Goal: Download file/media

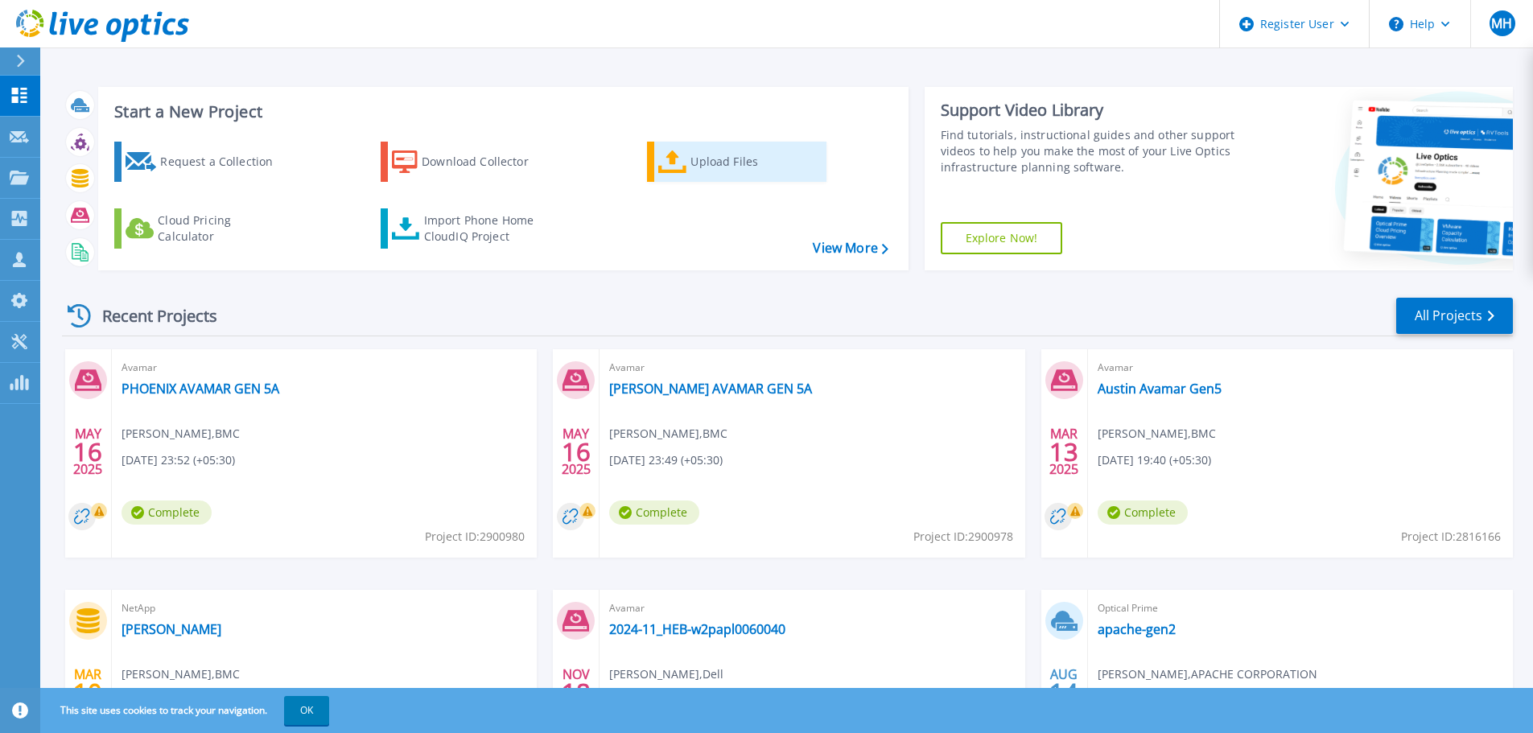
click at [684, 163] on icon at bounding box center [672, 162] width 29 height 23
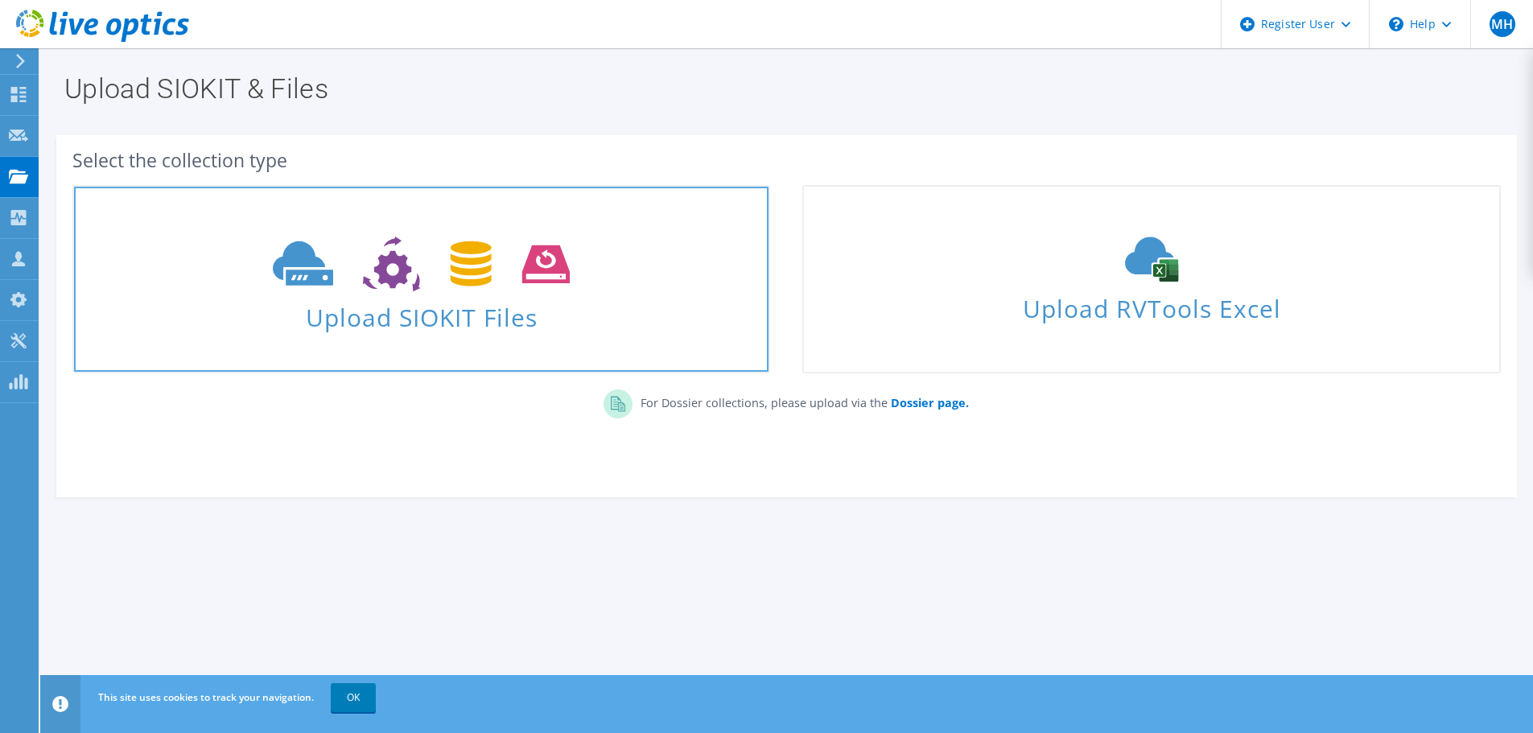
click at [490, 279] on use at bounding box center [421, 265] width 297 height 56
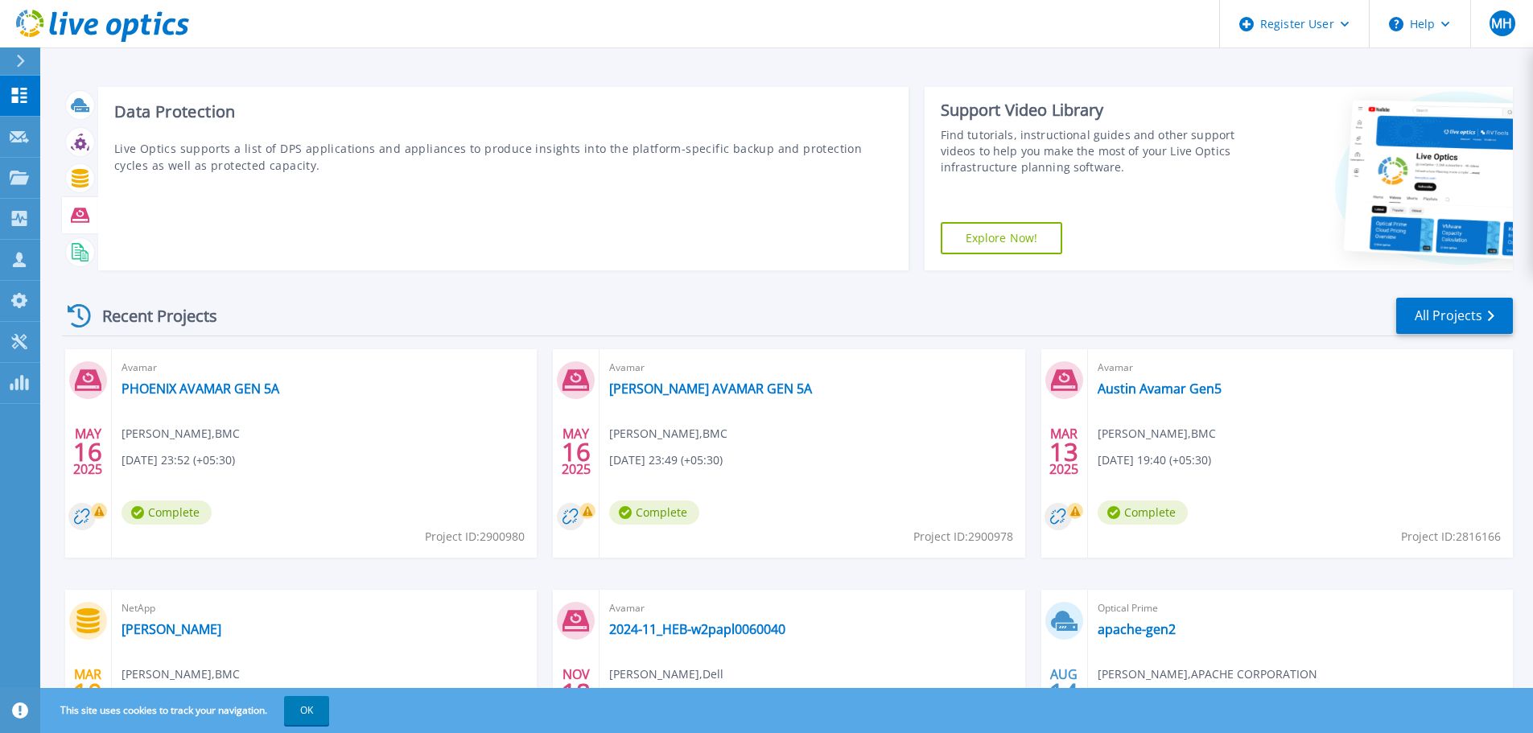
click at [76, 210] on icon at bounding box center [80, 215] width 19 height 14
click at [81, 217] on icon at bounding box center [80, 215] width 19 height 14
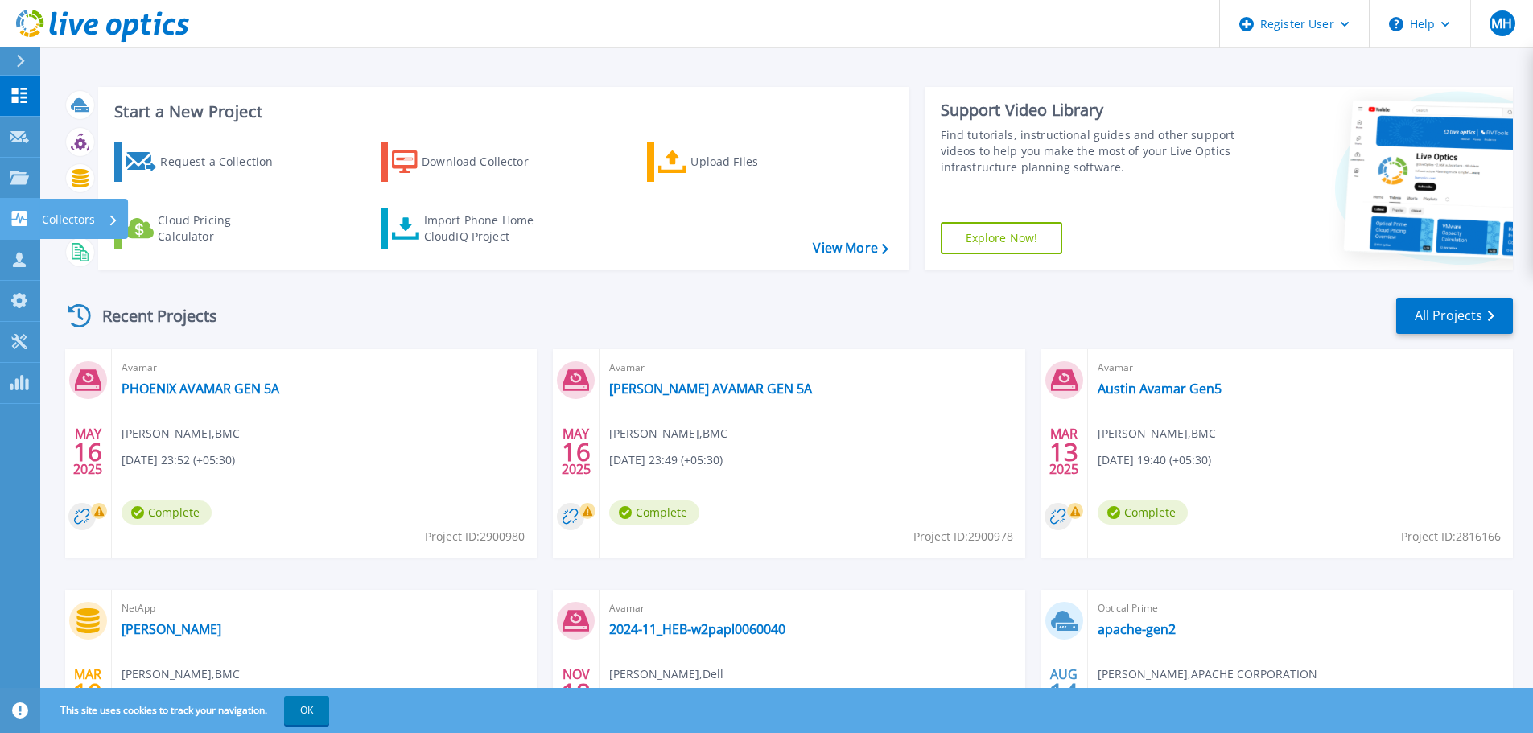
click at [97, 208] on div "Collectors" at bounding box center [80, 220] width 76 height 42
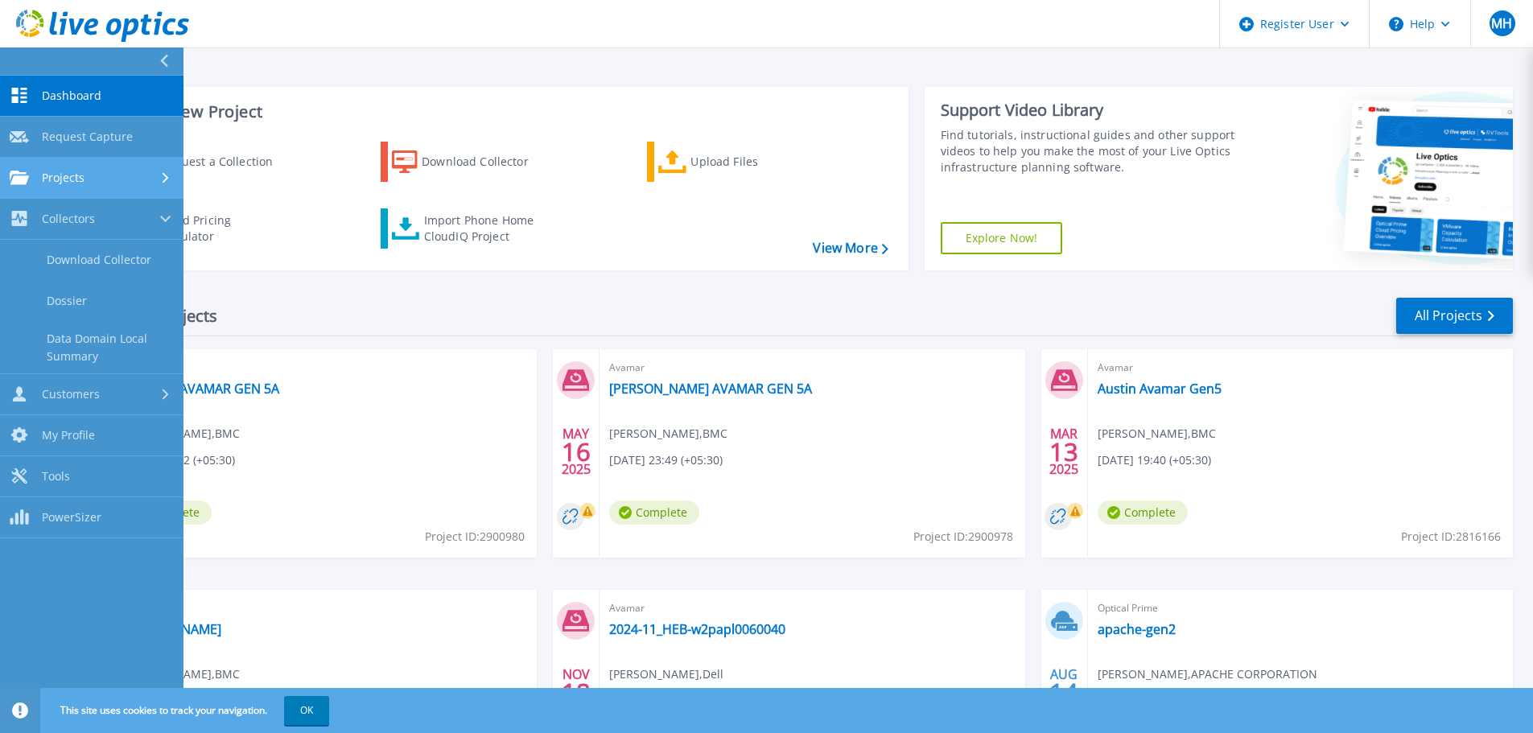
click at [109, 171] on div "Projects" at bounding box center [92, 178] width 164 height 14
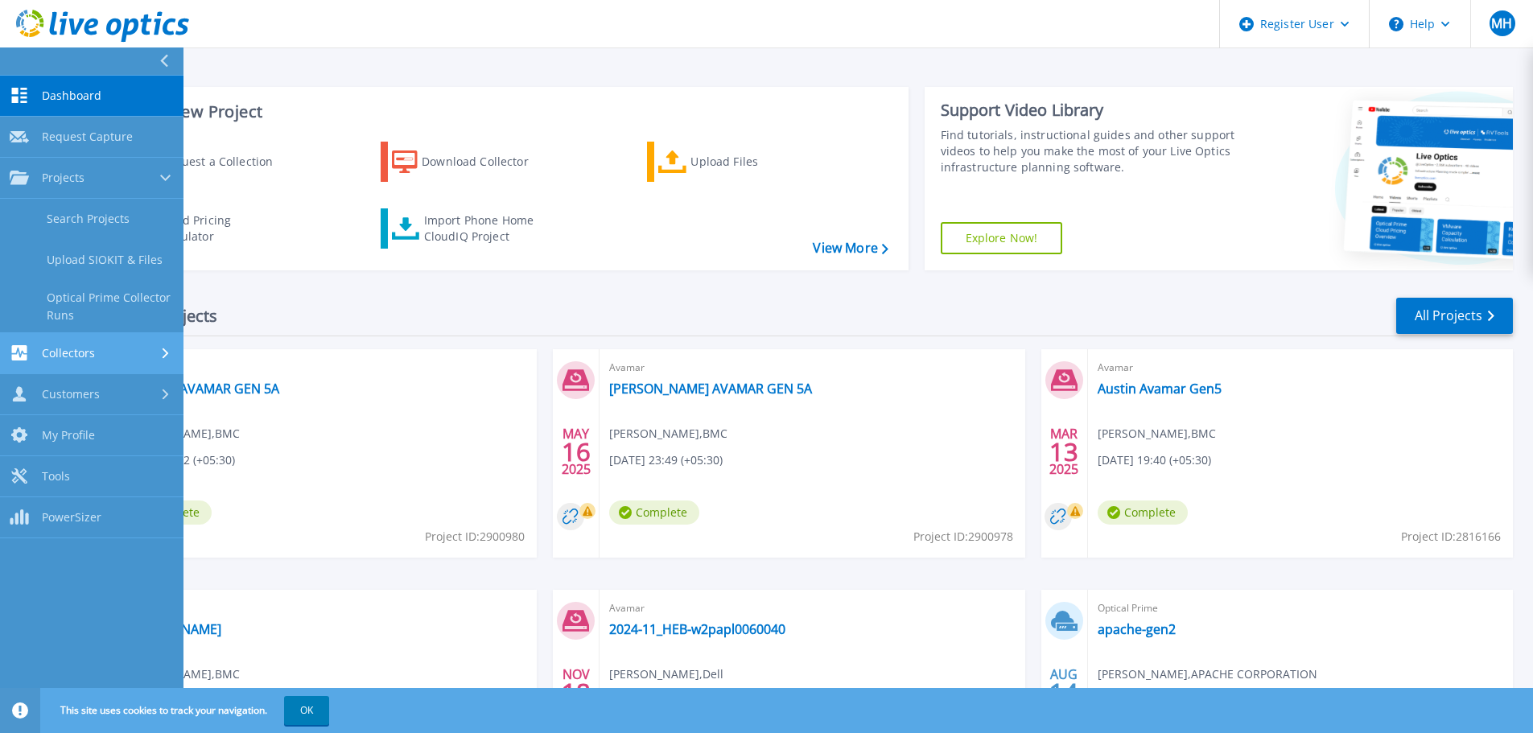
click at [95, 355] on div "Collectors" at bounding box center [92, 352] width 164 height 15
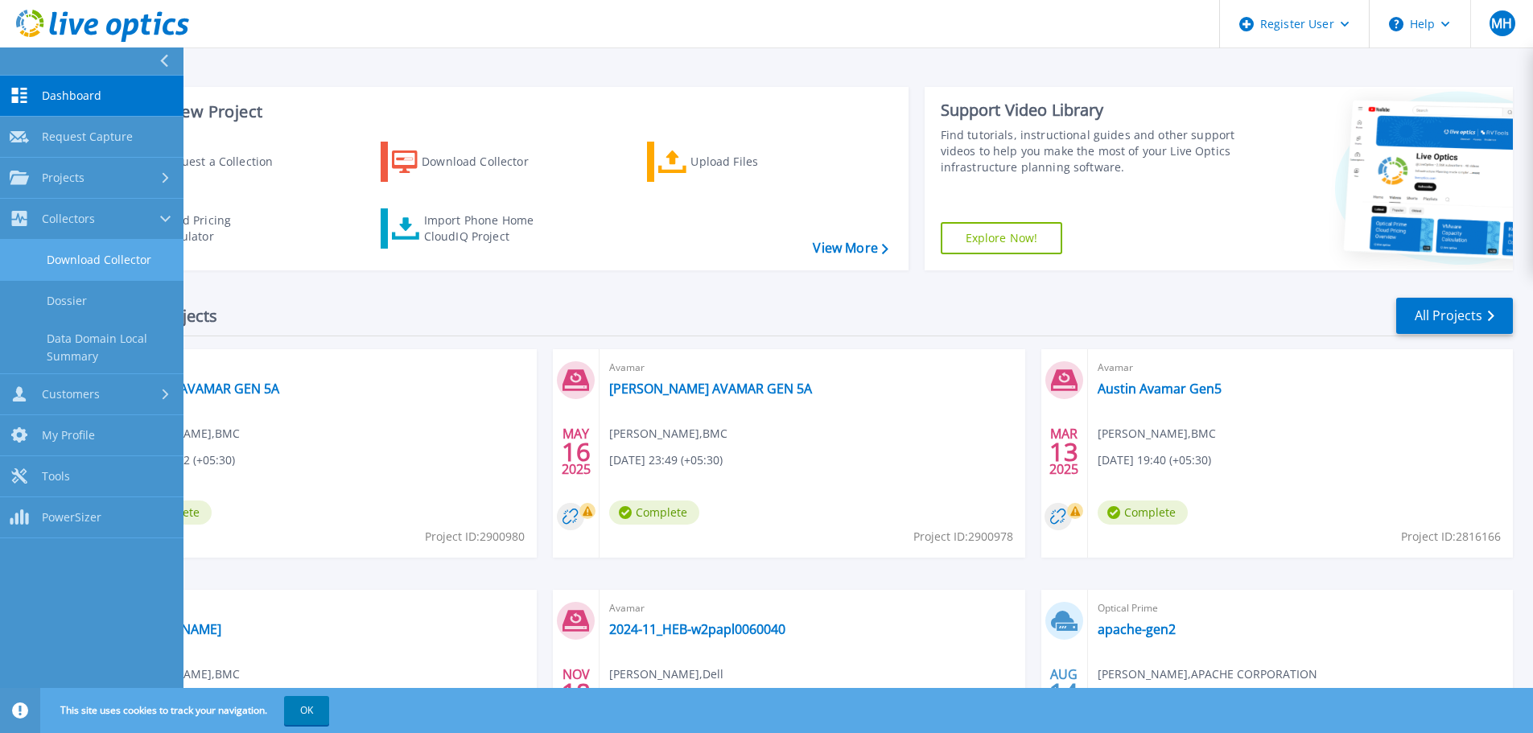
click at [109, 254] on link "Download Collector" at bounding box center [92, 260] width 184 height 41
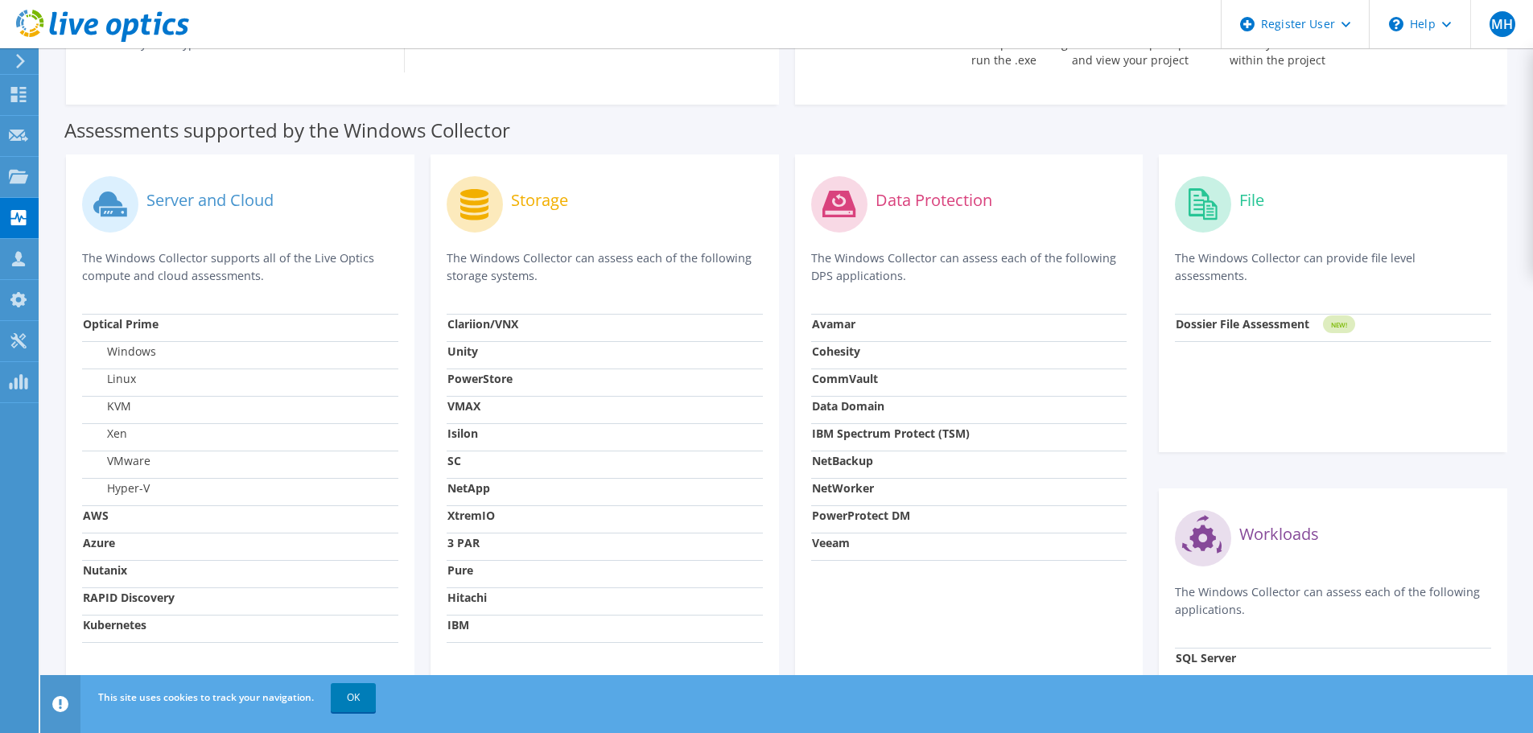
scroll to position [483, 0]
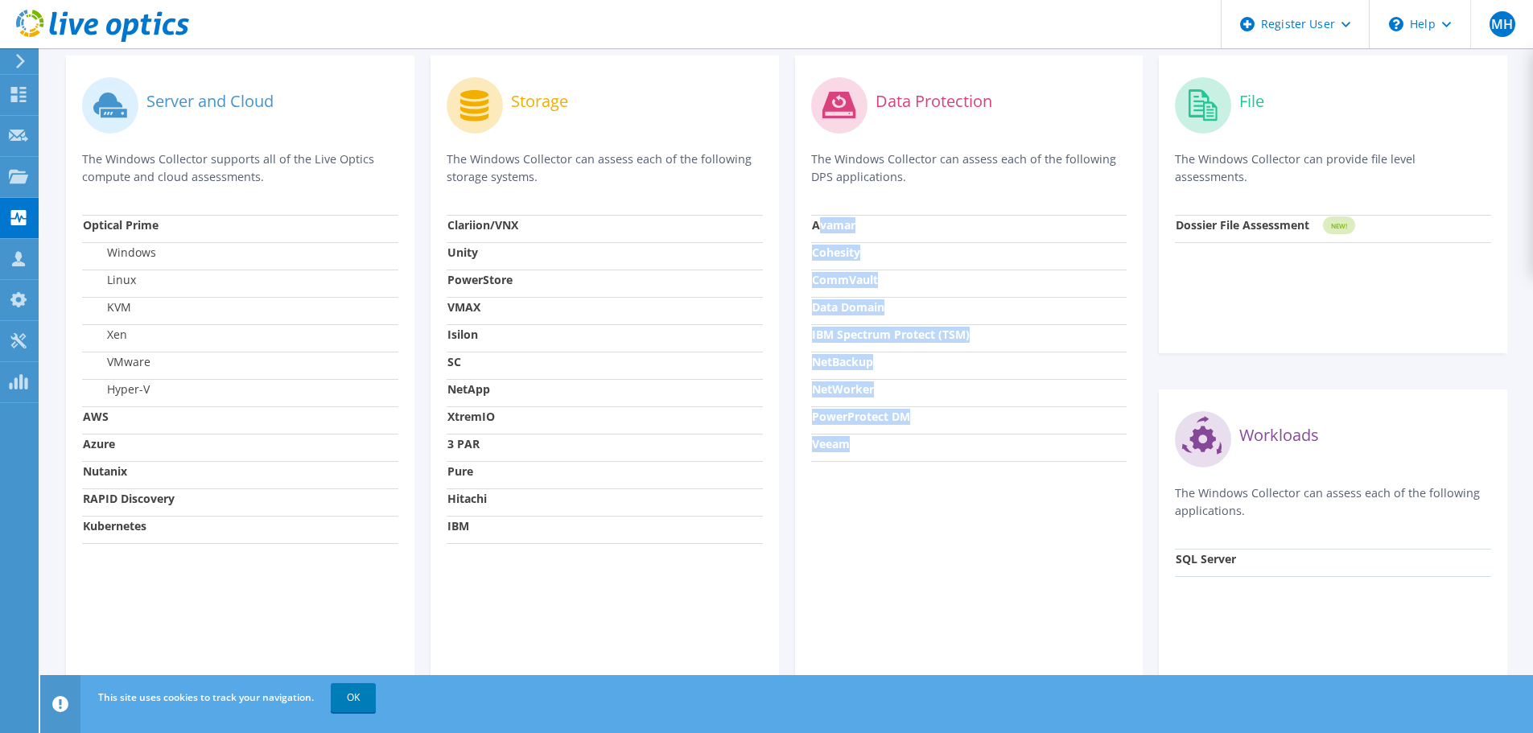
drag, startPoint x: 820, startPoint y: 223, endPoint x: 870, endPoint y: 447, distance: 229.3
click at [870, 447] on tbody "Avamar Cohesity CommVault Data Domain IBM Spectrum Protect (TSM) NetBackup NetW…" at bounding box center [969, 338] width 316 height 246
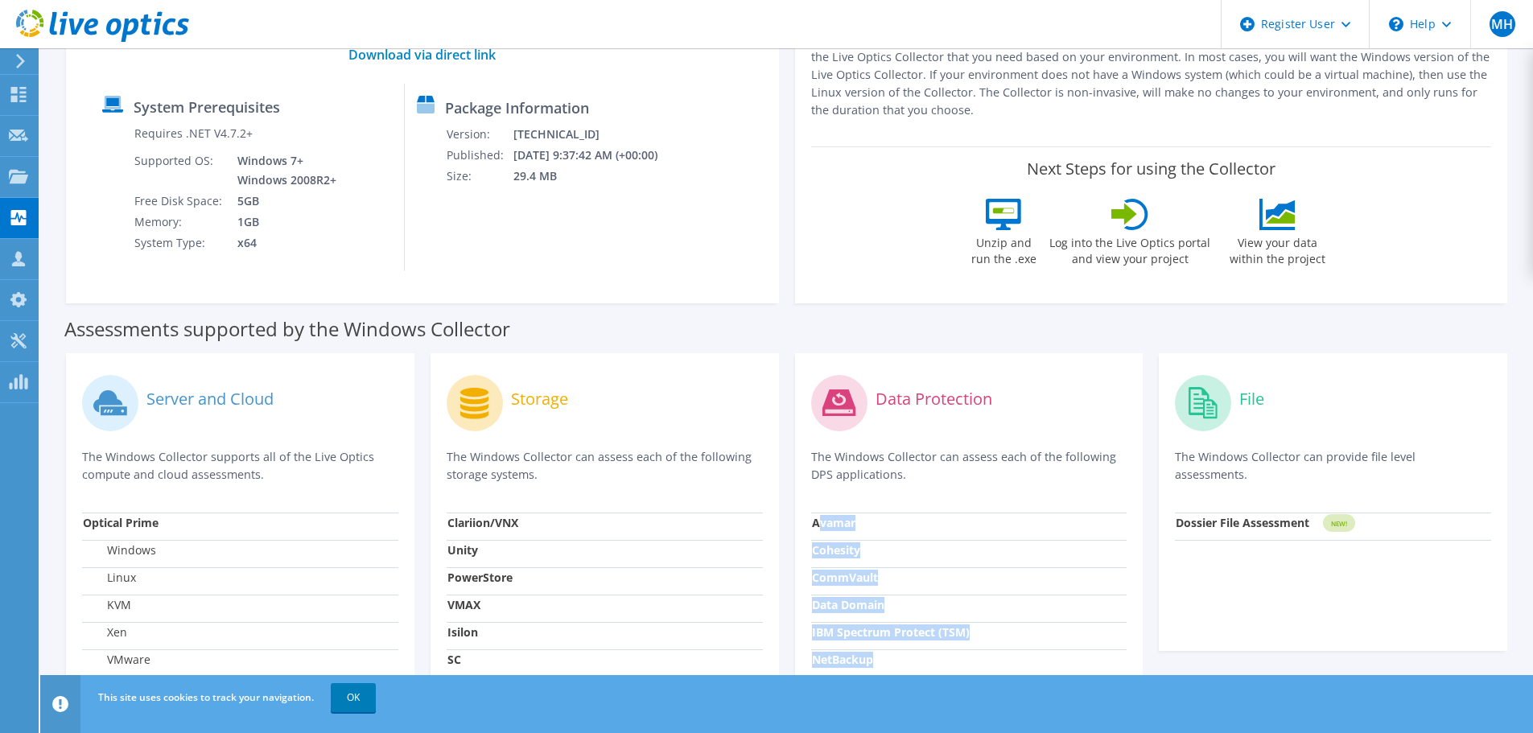
scroll to position [161, 0]
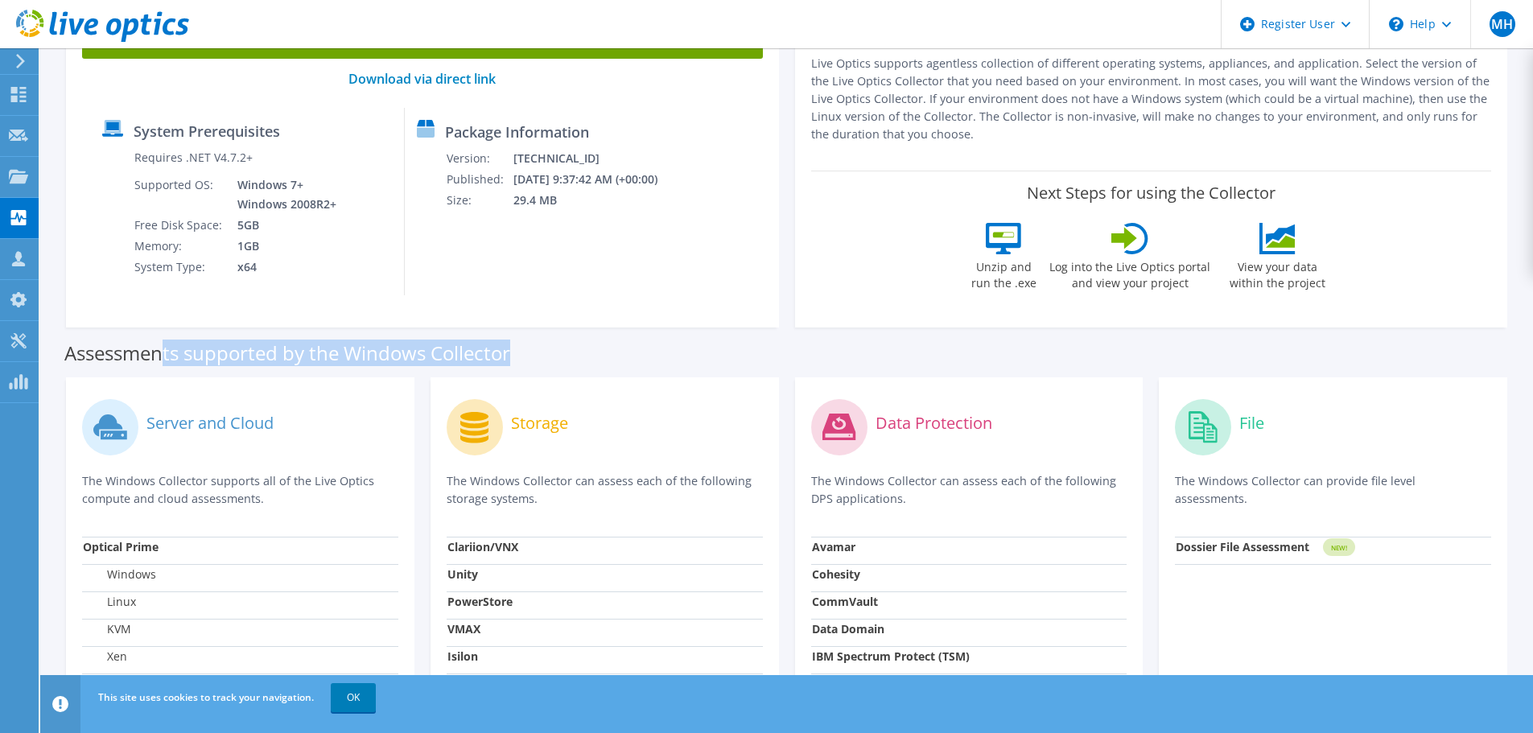
drag, startPoint x: 164, startPoint y: 354, endPoint x: 556, endPoint y: 359, distance: 392.0
click at [556, 359] on div "Assessments supported by the Windows Collector" at bounding box center [786, 349] width 1445 height 40
click at [580, 350] on div "Assessments supported by the Windows Collector" at bounding box center [786, 349] width 1445 height 40
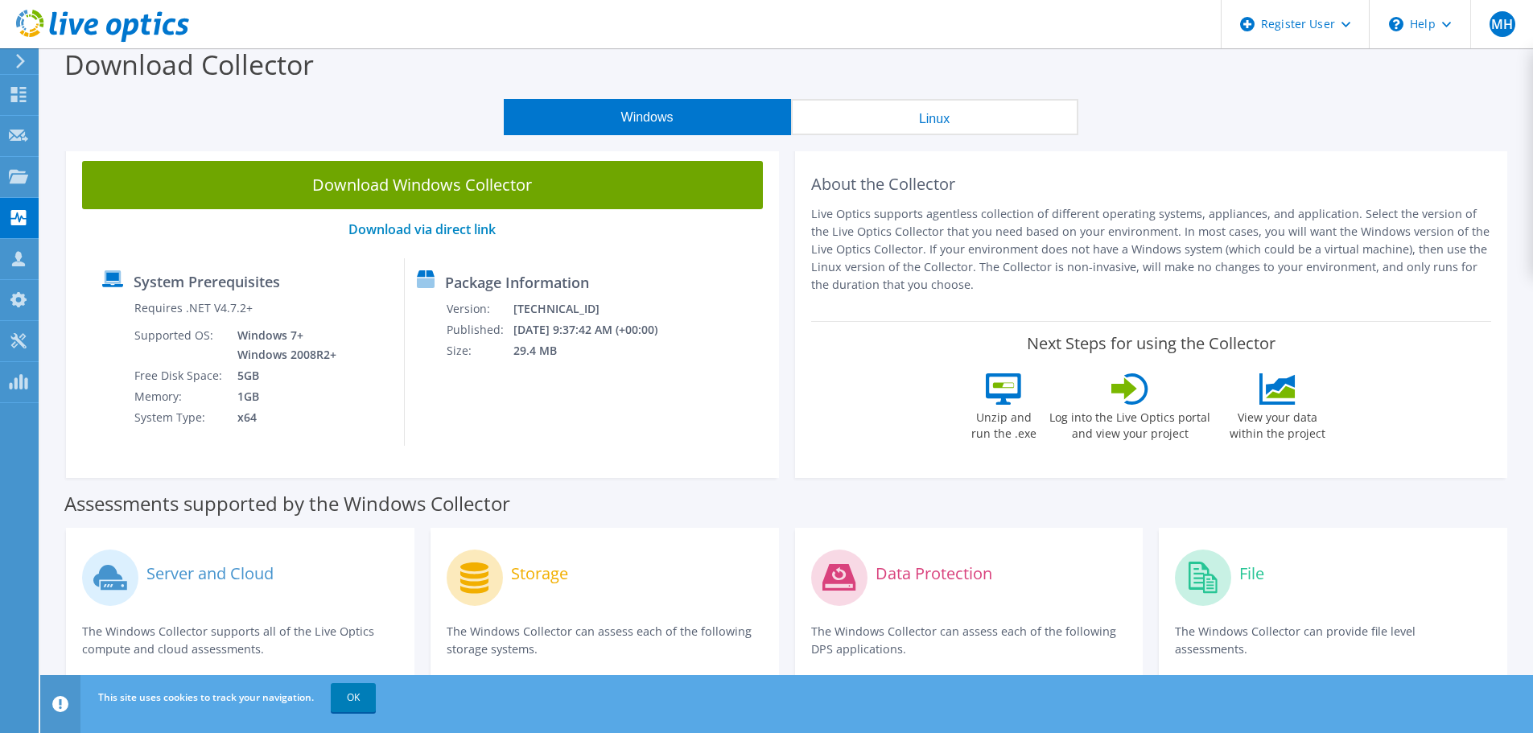
scroll to position [0, 0]
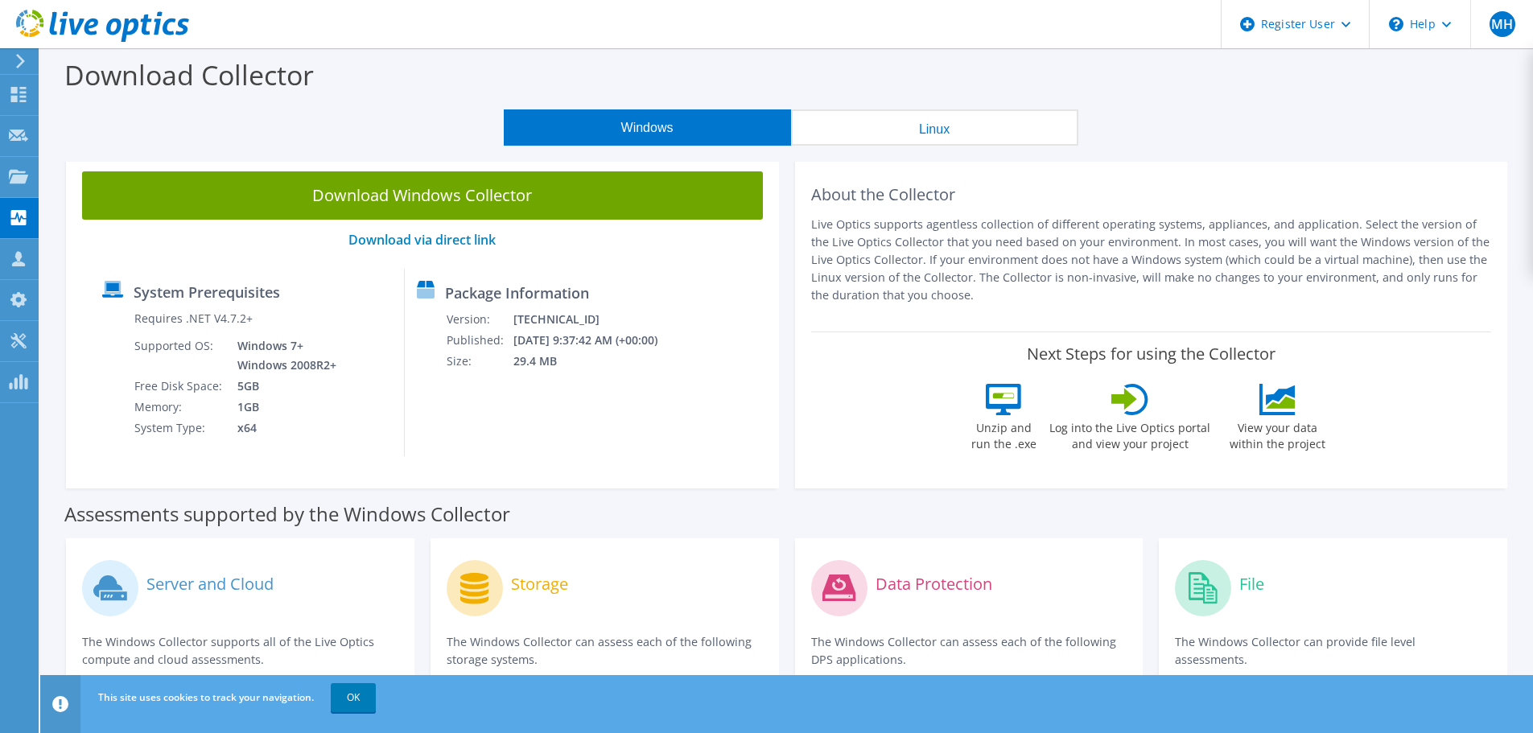
click at [983, 119] on button "Linux" at bounding box center [934, 127] width 287 height 36
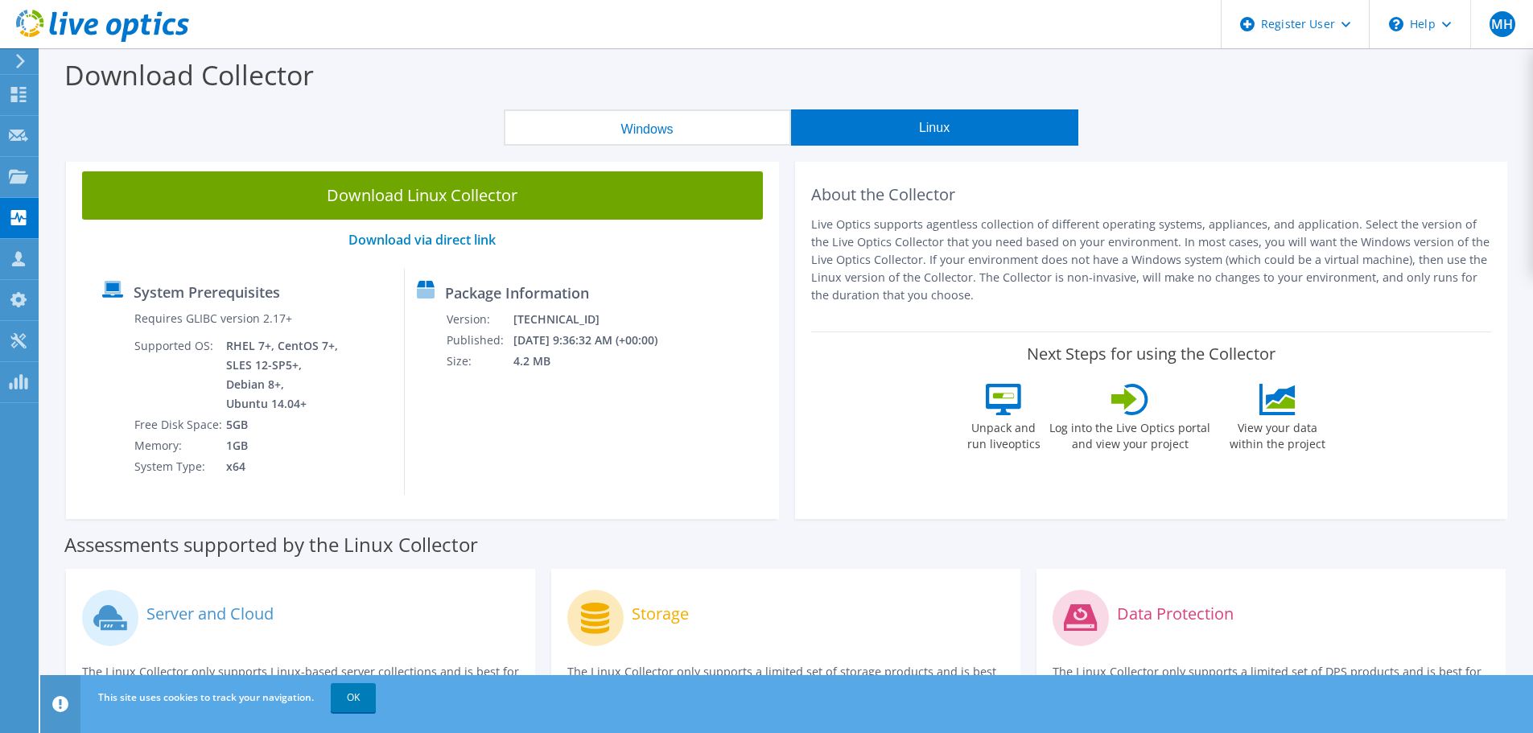
click at [714, 121] on button "Windows" at bounding box center [647, 127] width 287 height 36
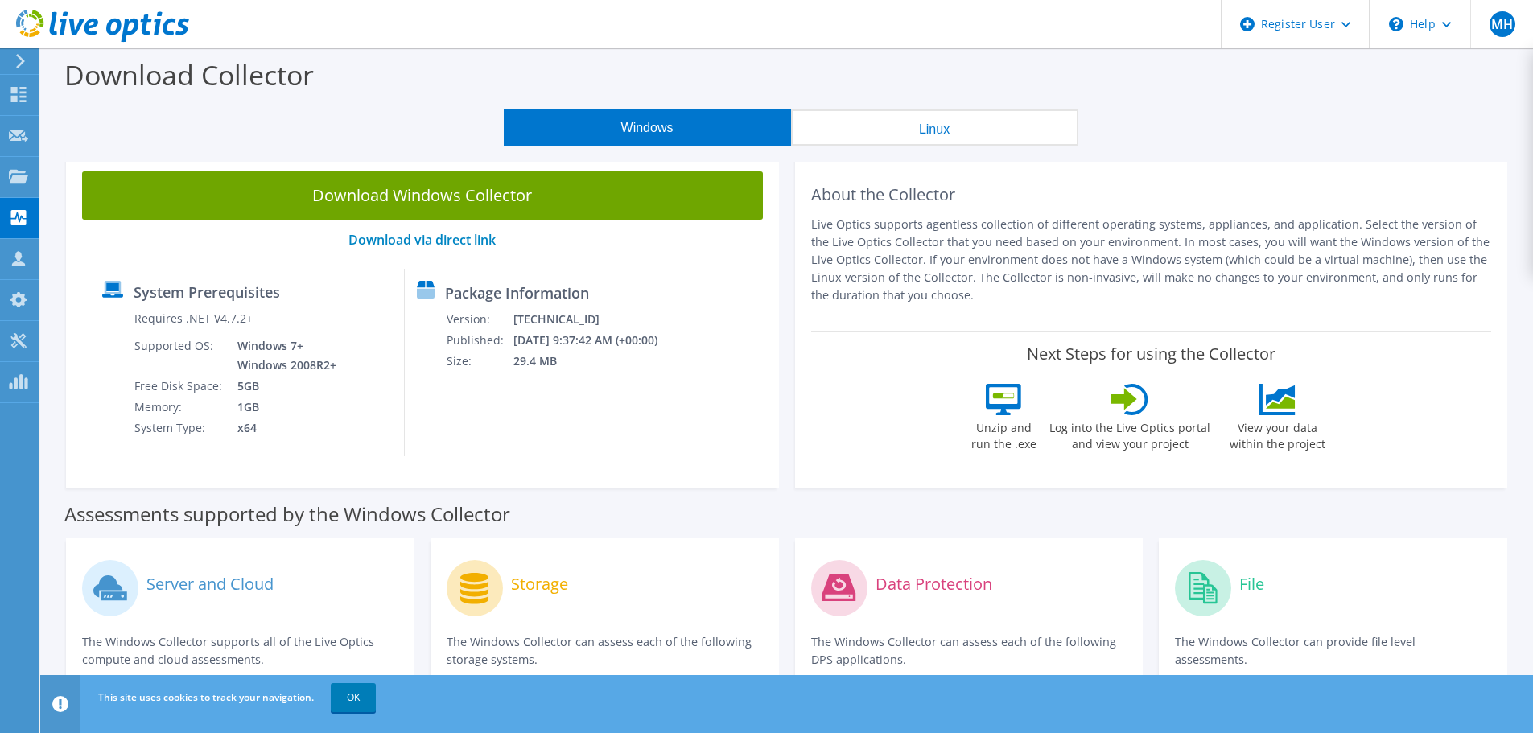
click at [891, 115] on button "Linux" at bounding box center [934, 127] width 287 height 36
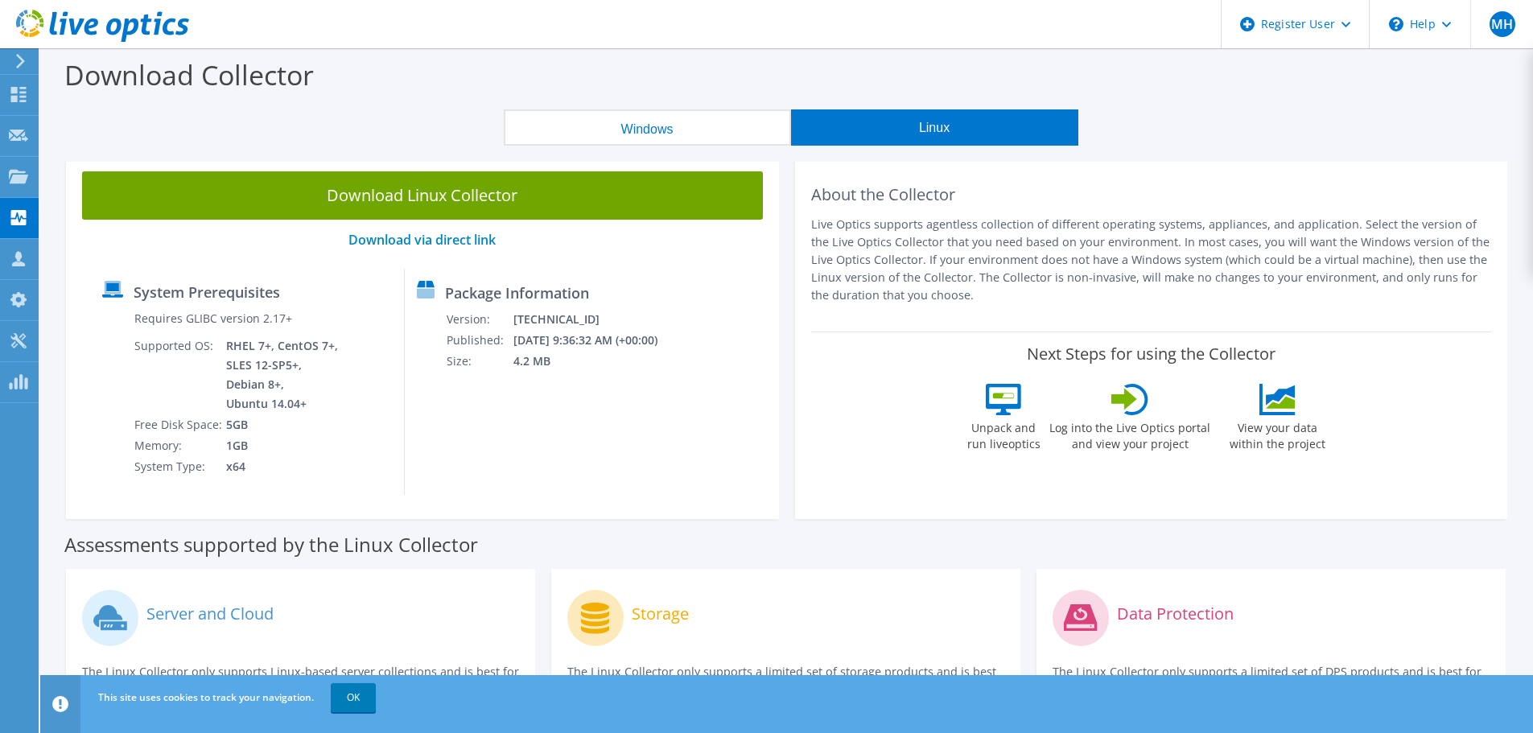
click at [632, 112] on button "Windows" at bounding box center [647, 127] width 287 height 36
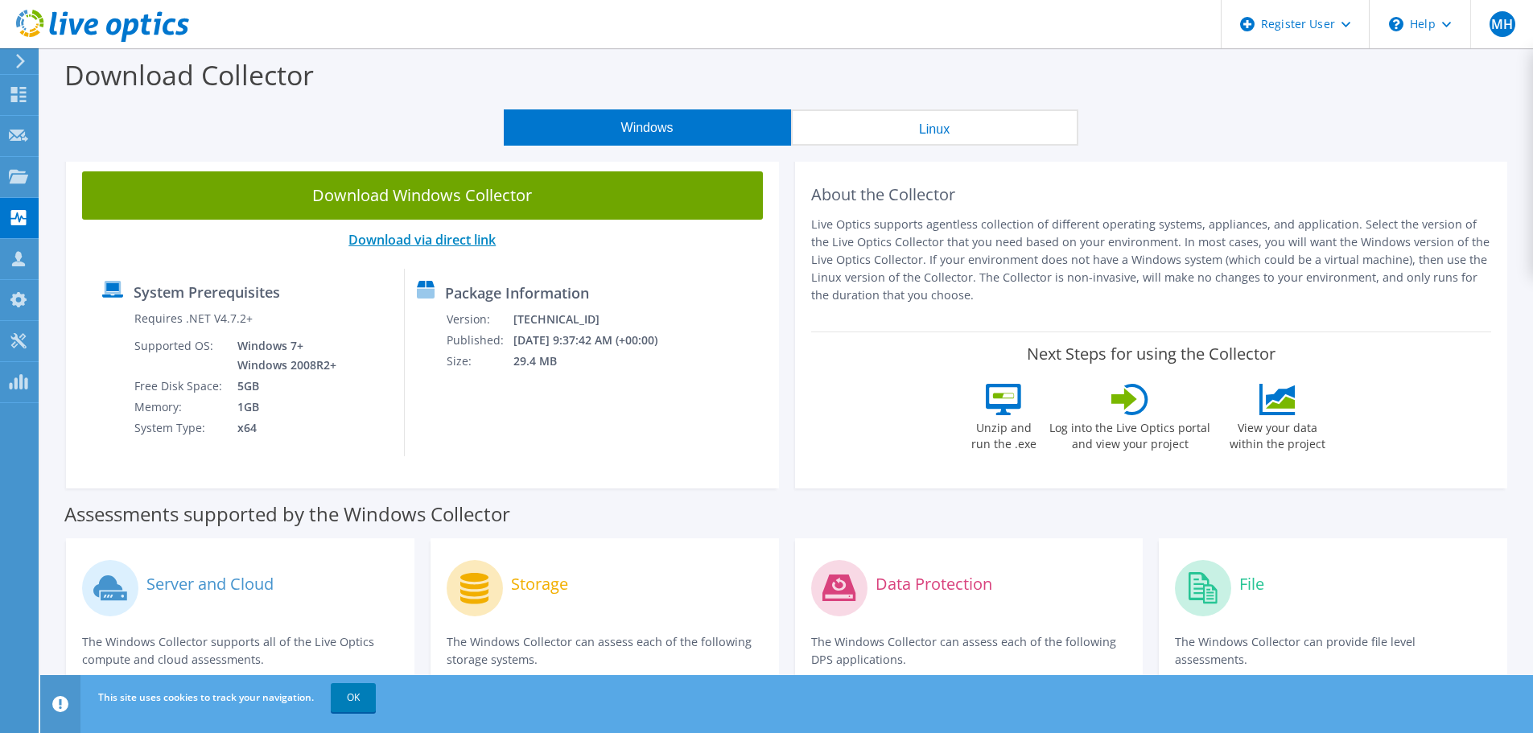
click at [434, 241] on link "Download via direct link" at bounding box center [422, 240] width 147 height 18
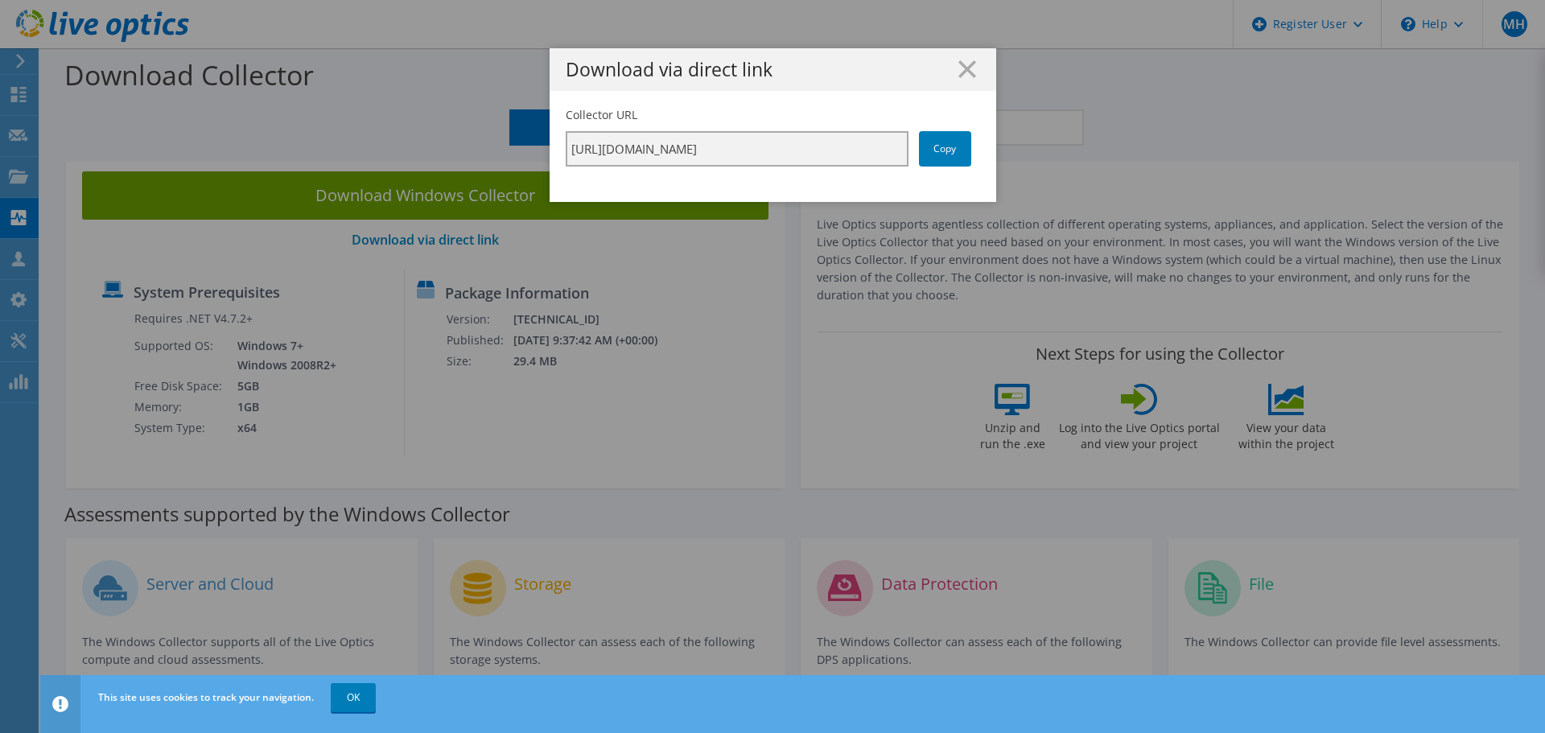
click at [787, 153] on input "https://app.liveoptics.com/collector/direct?request=0ddee6c7-9ac7-450e-9e20-c0f…" at bounding box center [737, 148] width 343 height 35
click at [971, 66] on div "Download via direct link" at bounding box center [773, 69] width 447 height 43
click at [964, 66] on line at bounding box center [967, 69] width 16 height 16
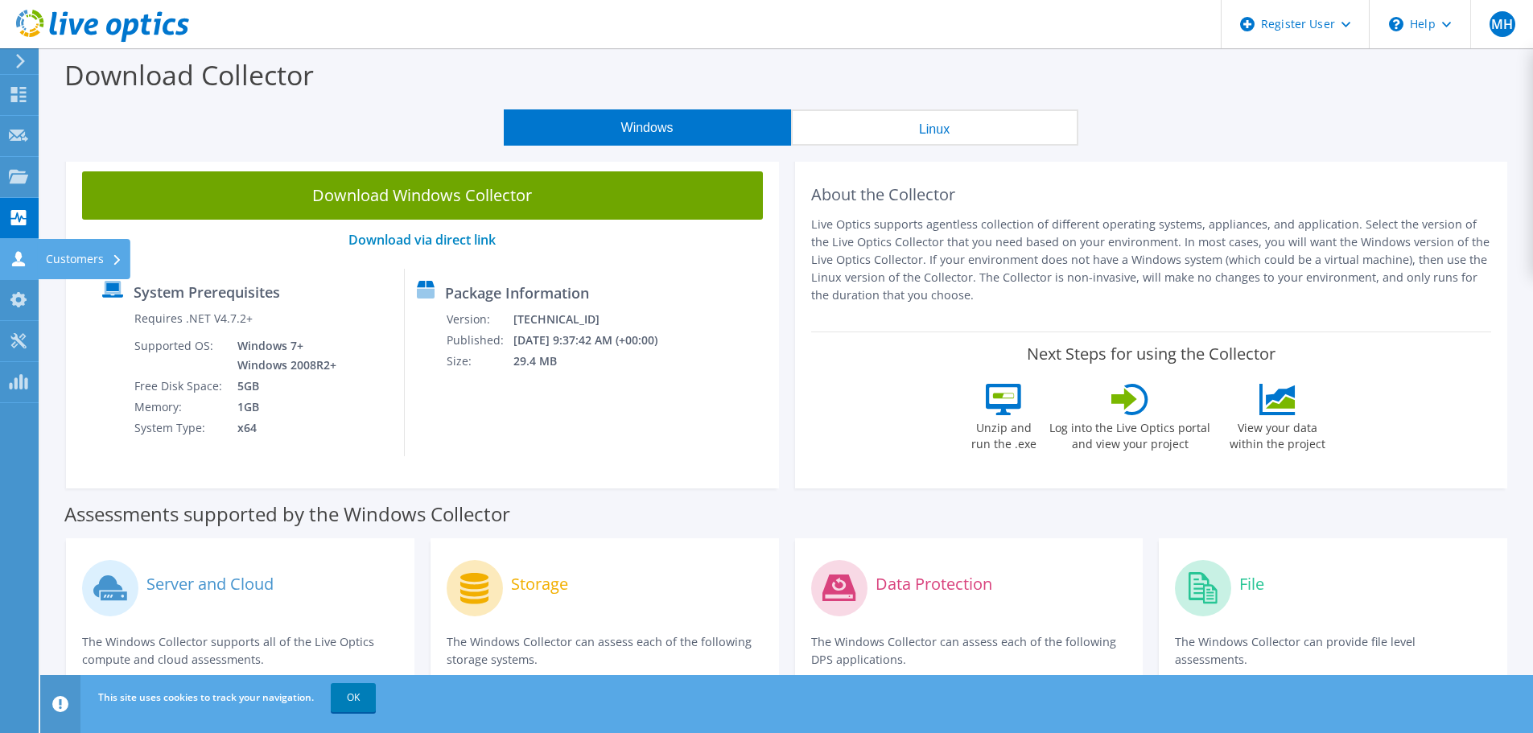
click at [27, 254] on icon at bounding box center [18, 258] width 19 height 15
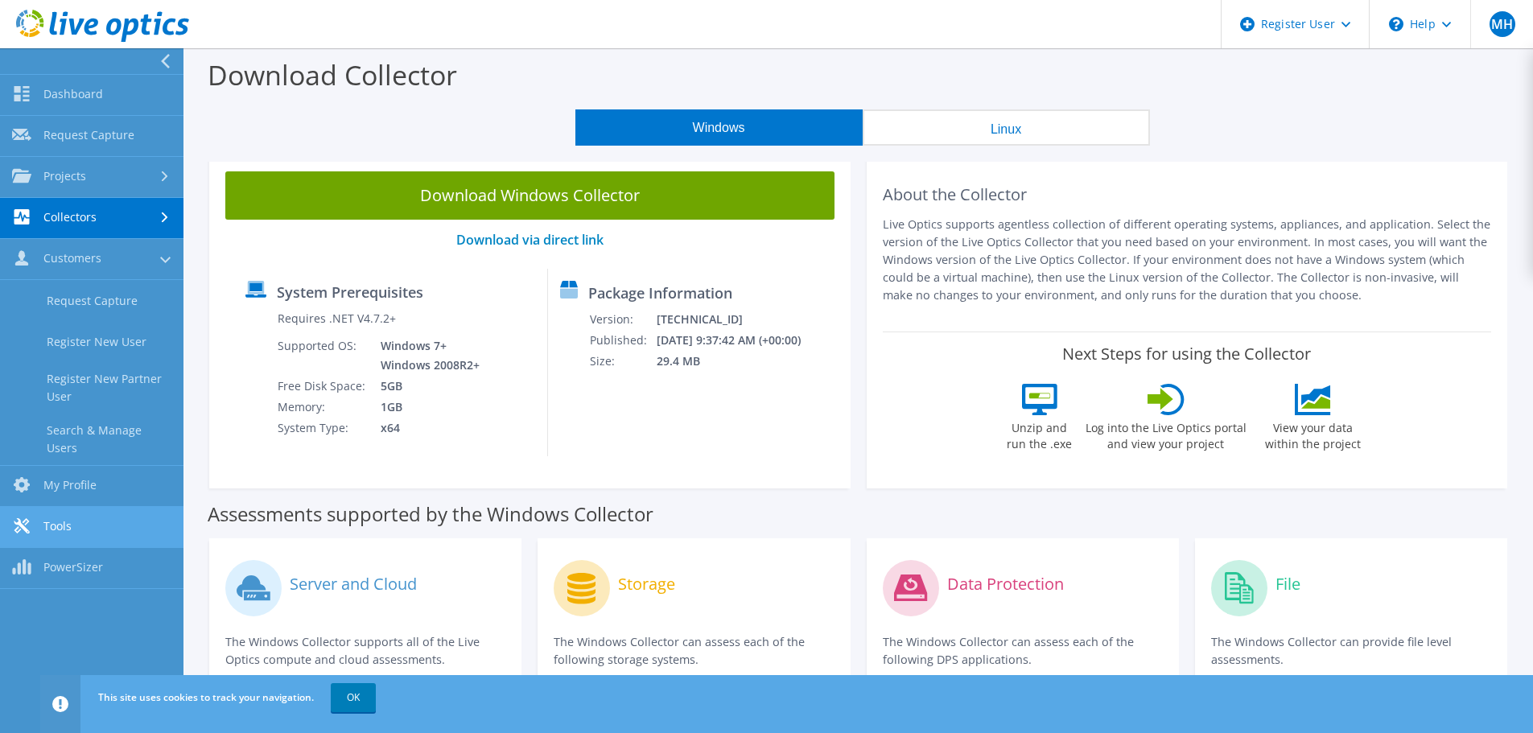
click at [100, 509] on link "Tools" at bounding box center [92, 527] width 184 height 41
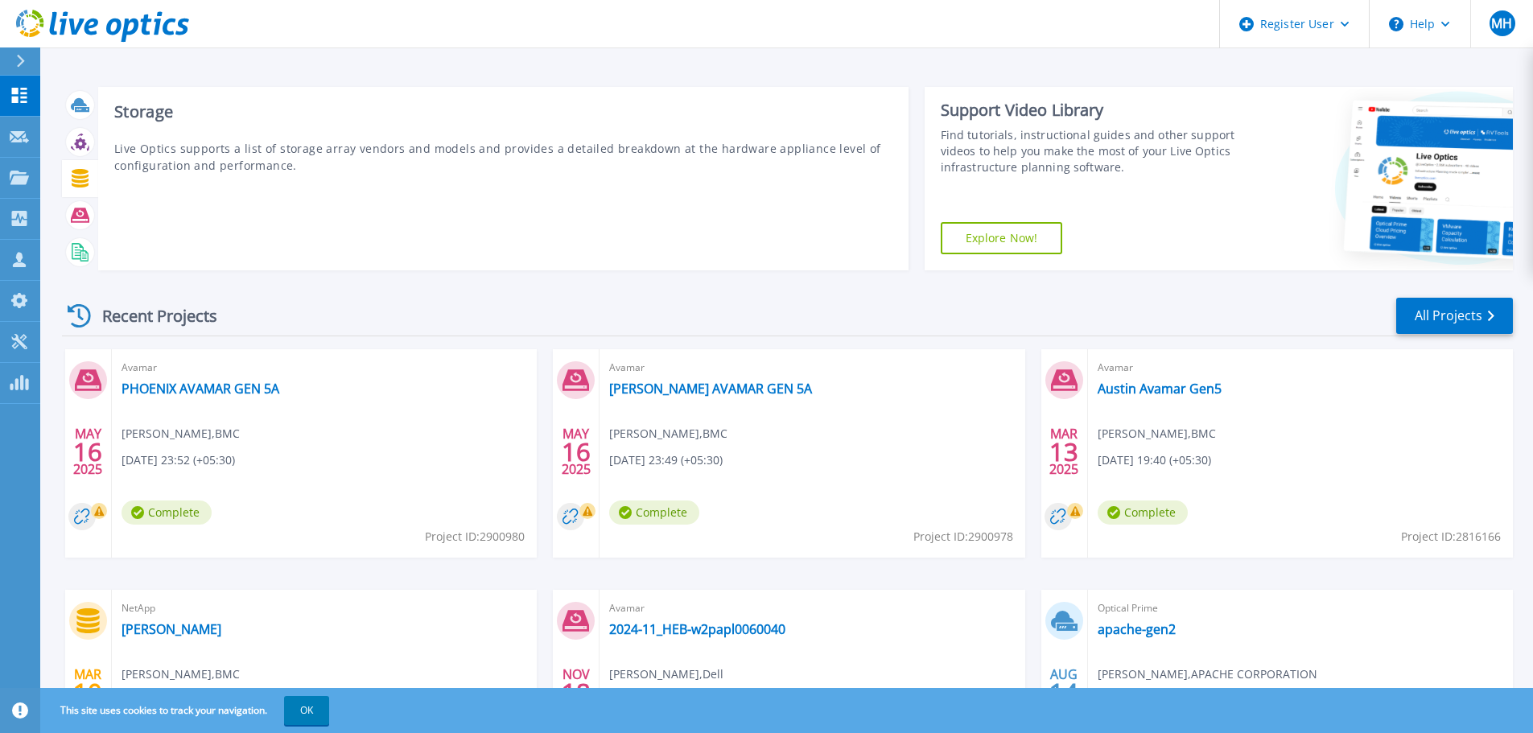
click at [84, 179] on icon at bounding box center [80, 178] width 17 height 19
click at [83, 221] on icon at bounding box center [80, 215] width 19 height 19
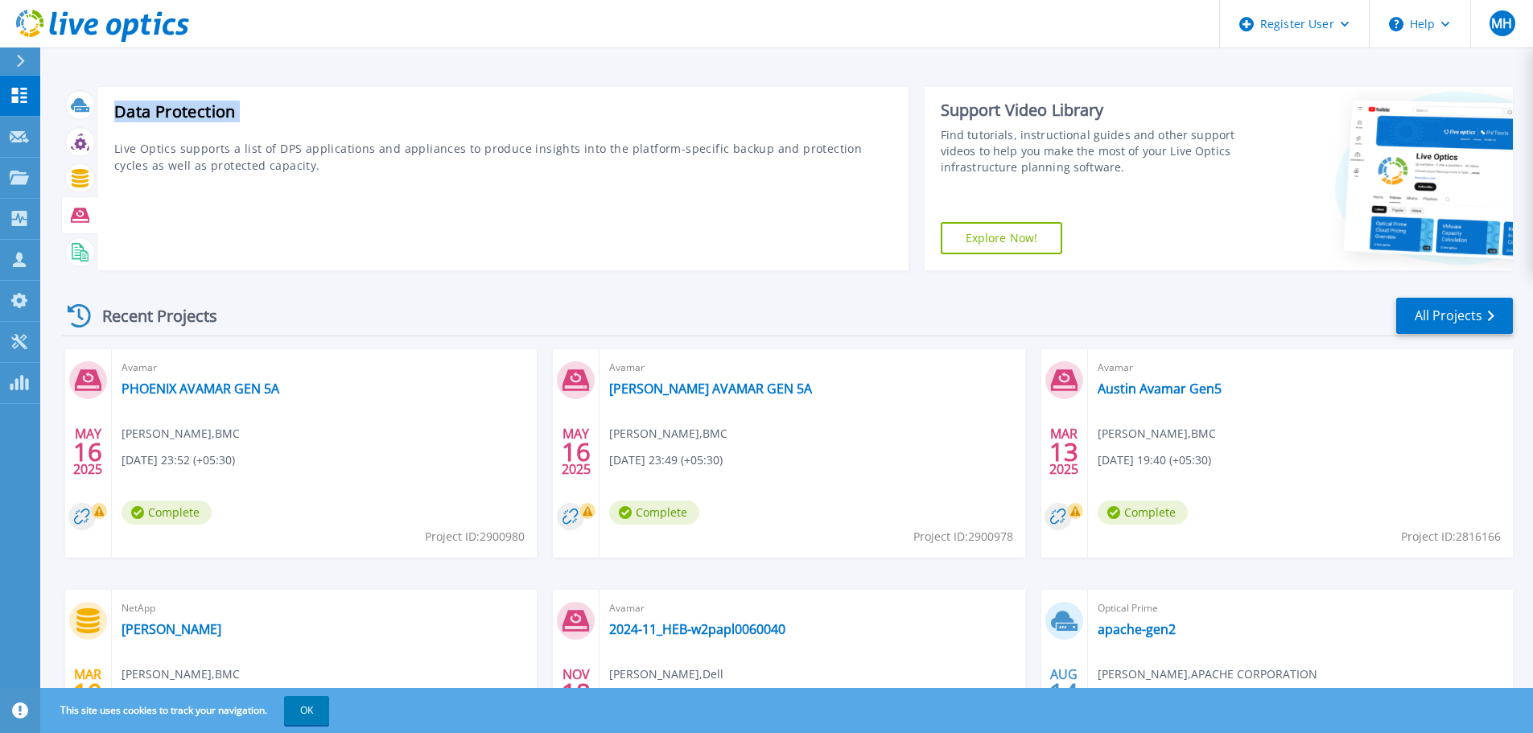
click at [83, 221] on icon at bounding box center [80, 215] width 19 height 19
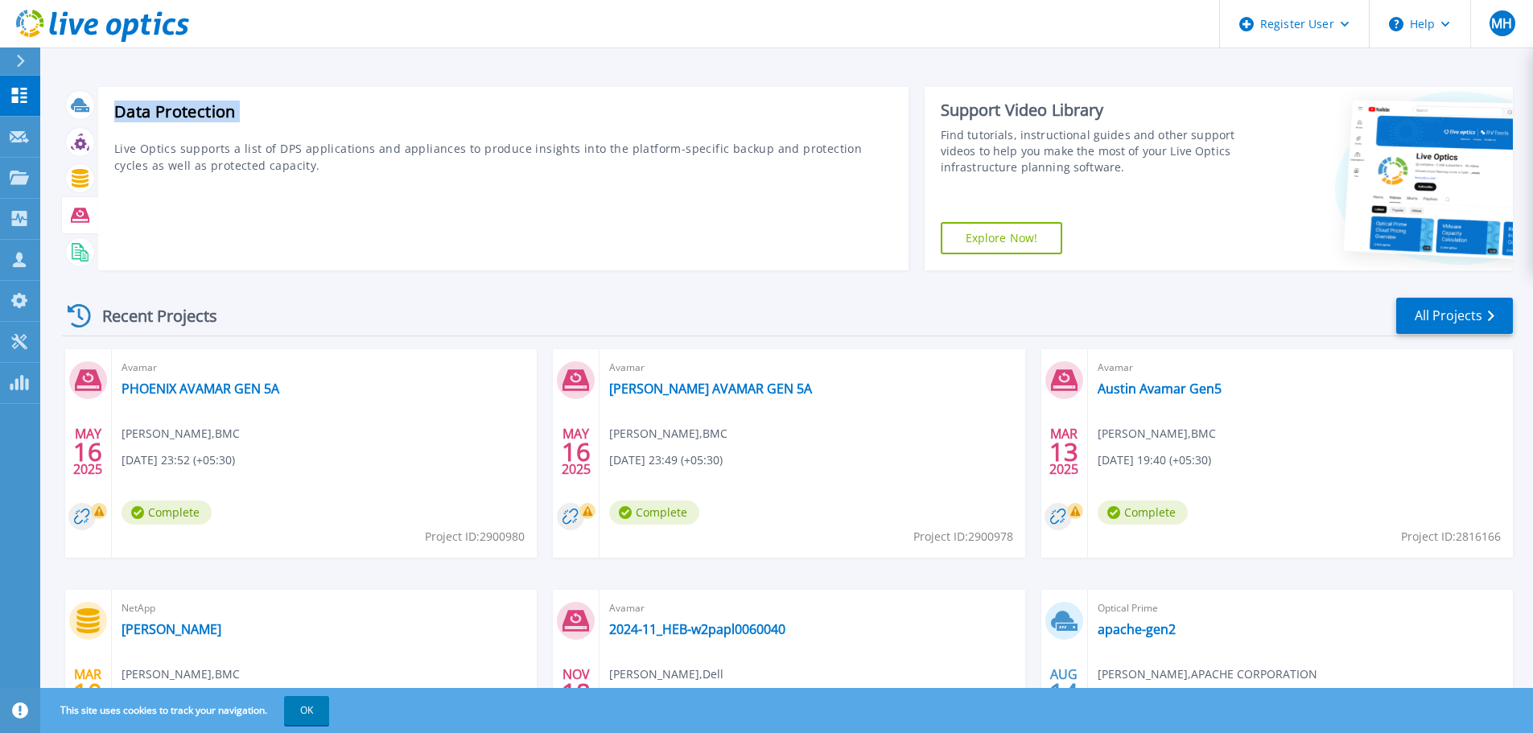
click at [83, 221] on icon at bounding box center [80, 215] width 19 height 19
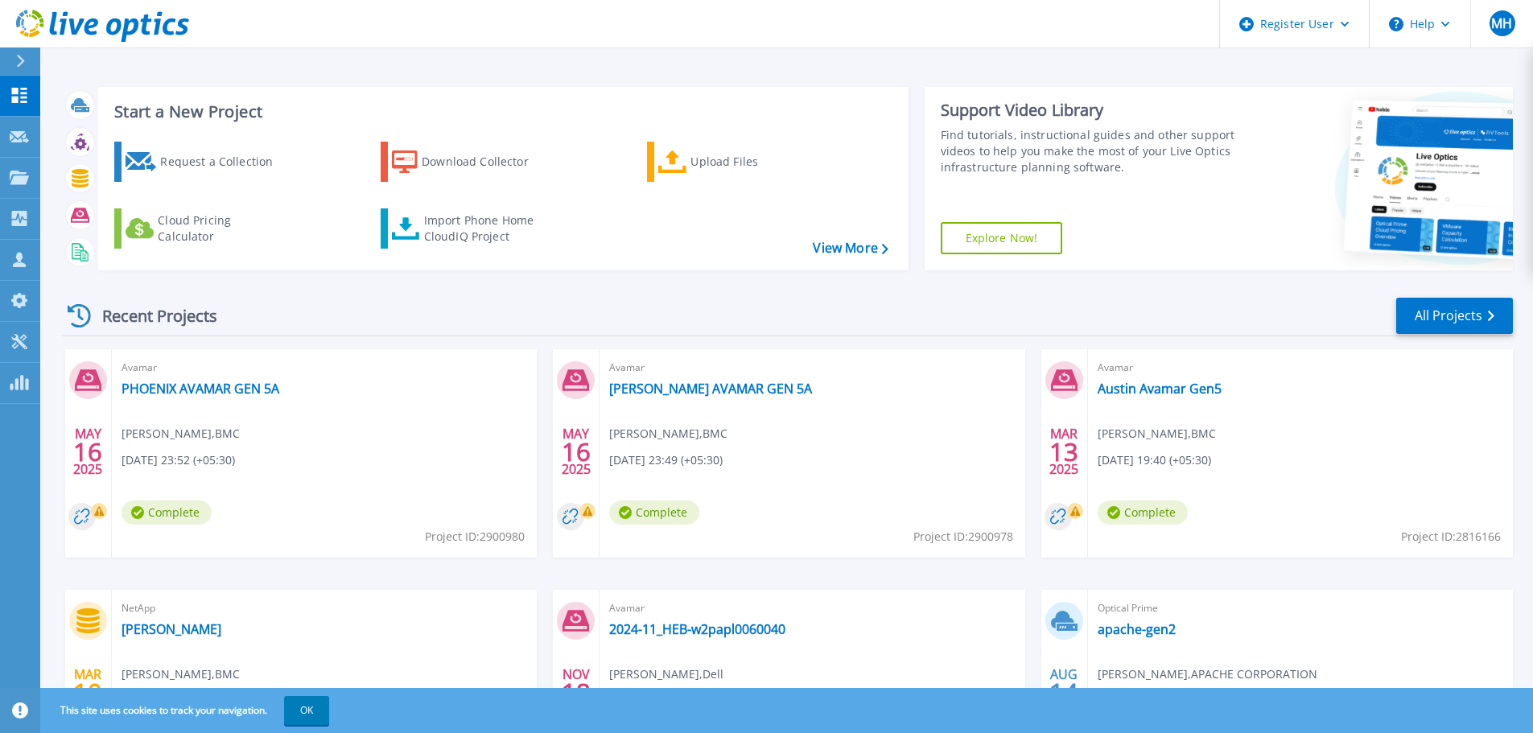
click at [1017, 246] on link "Explore Now!" at bounding box center [1002, 238] width 122 height 32
click at [85, 206] on p "Collectors" at bounding box center [68, 220] width 53 height 42
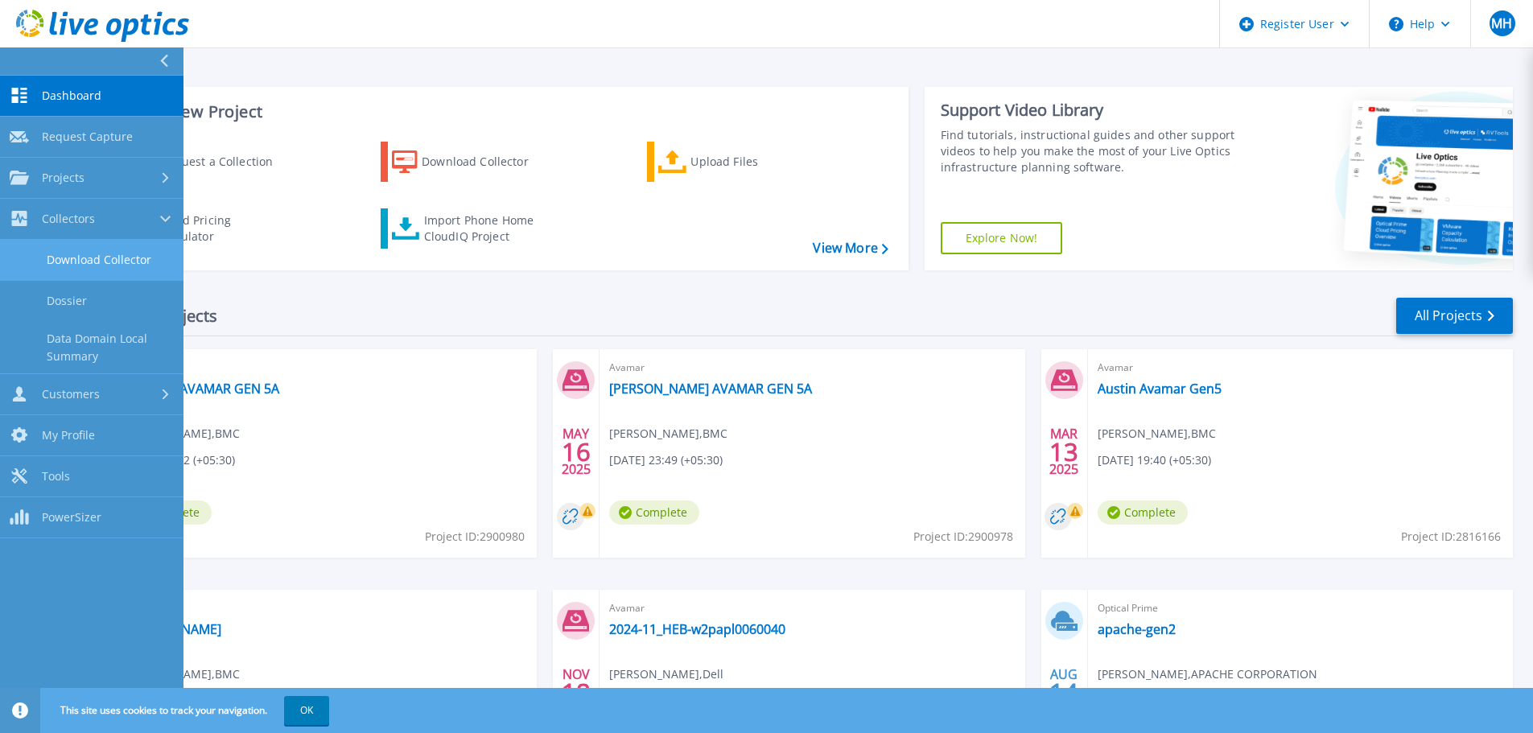
click at [93, 266] on link "Download Collector" at bounding box center [92, 260] width 184 height 41
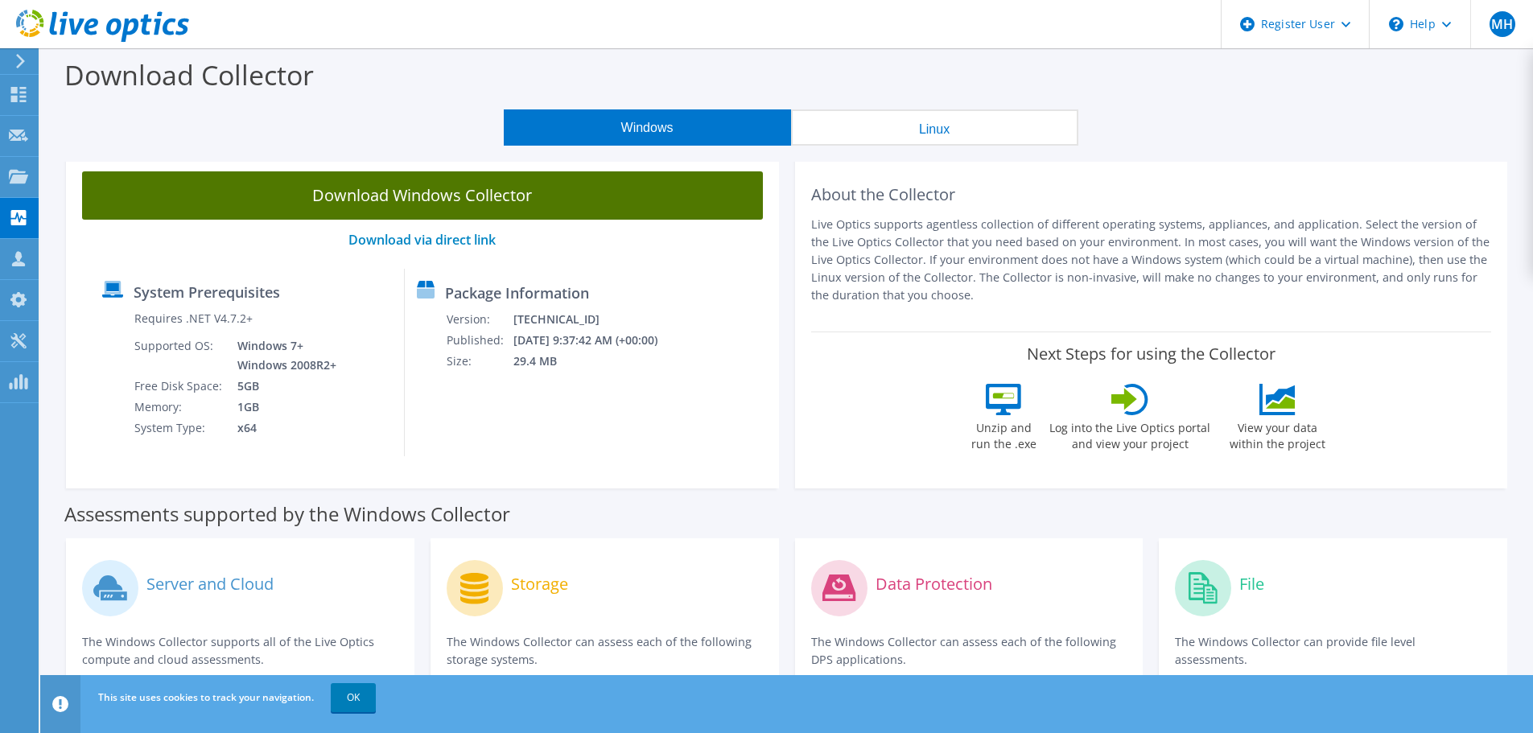
click at [480, 196] on link "Download Windows Collector" at bounding box center [422, 195] width 681 height 48
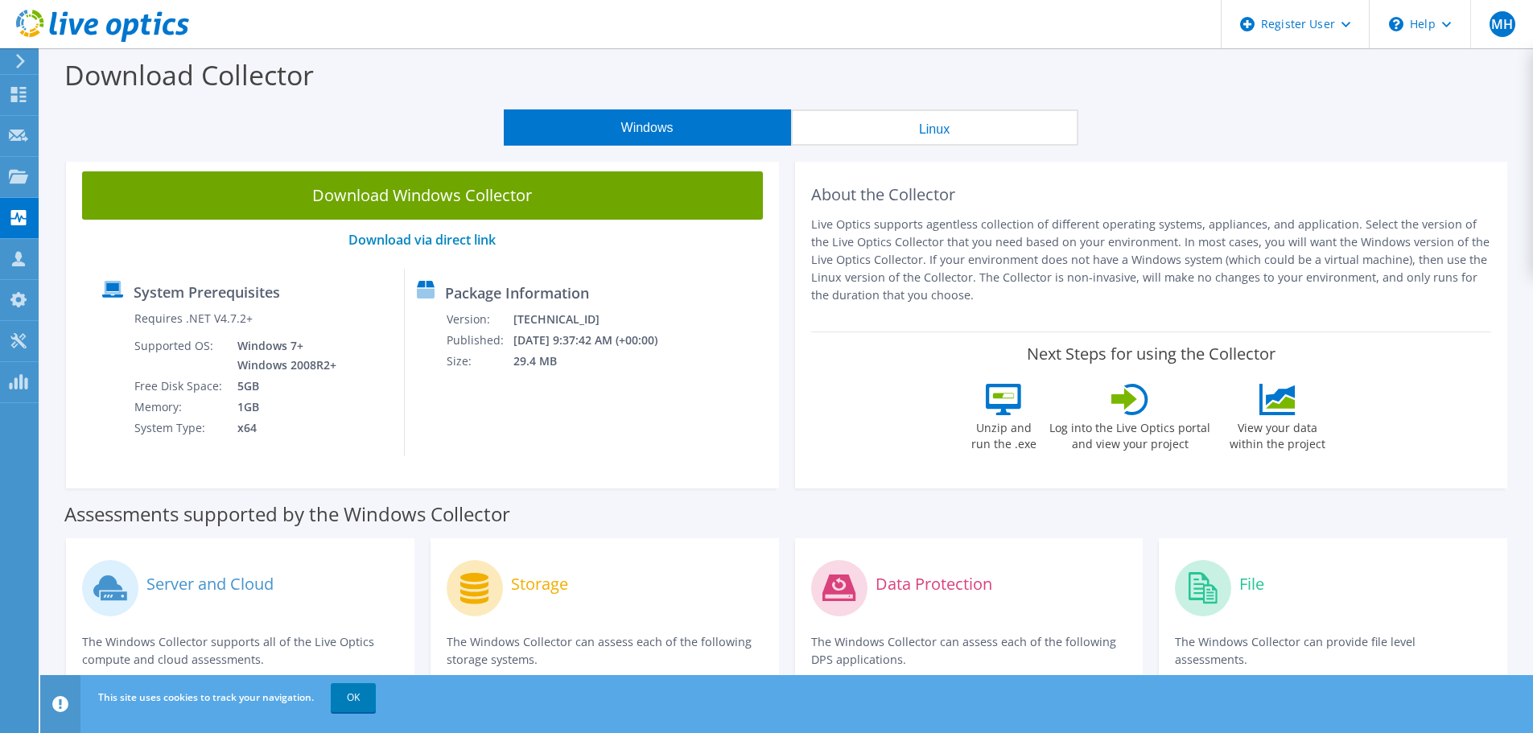
click at [953, 130] on button "Linux" at bounding box center [934, 127] width 287 height 36
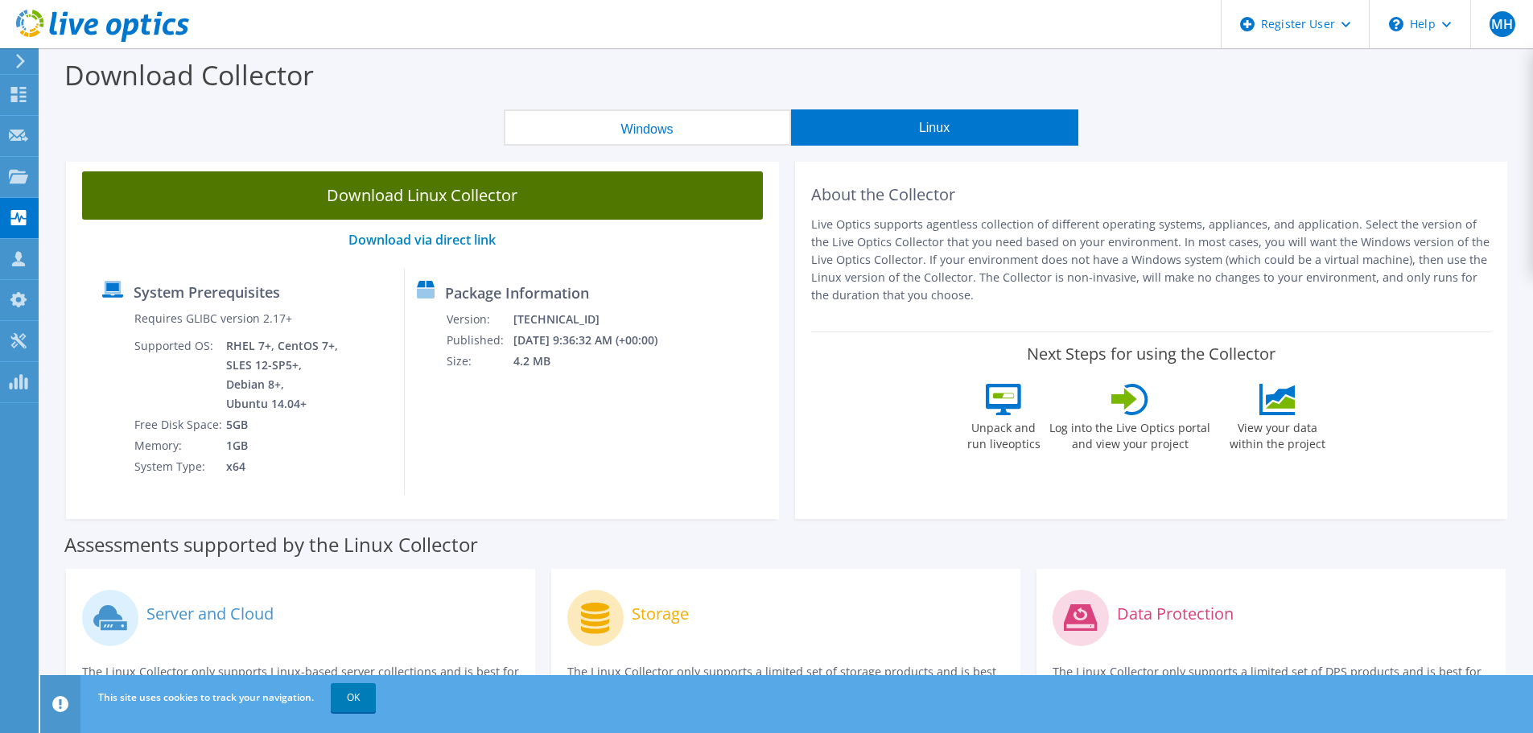
click at [453, 192] on link "Download Linux Collector" at bounding box center [422, 195] width 681 height 48
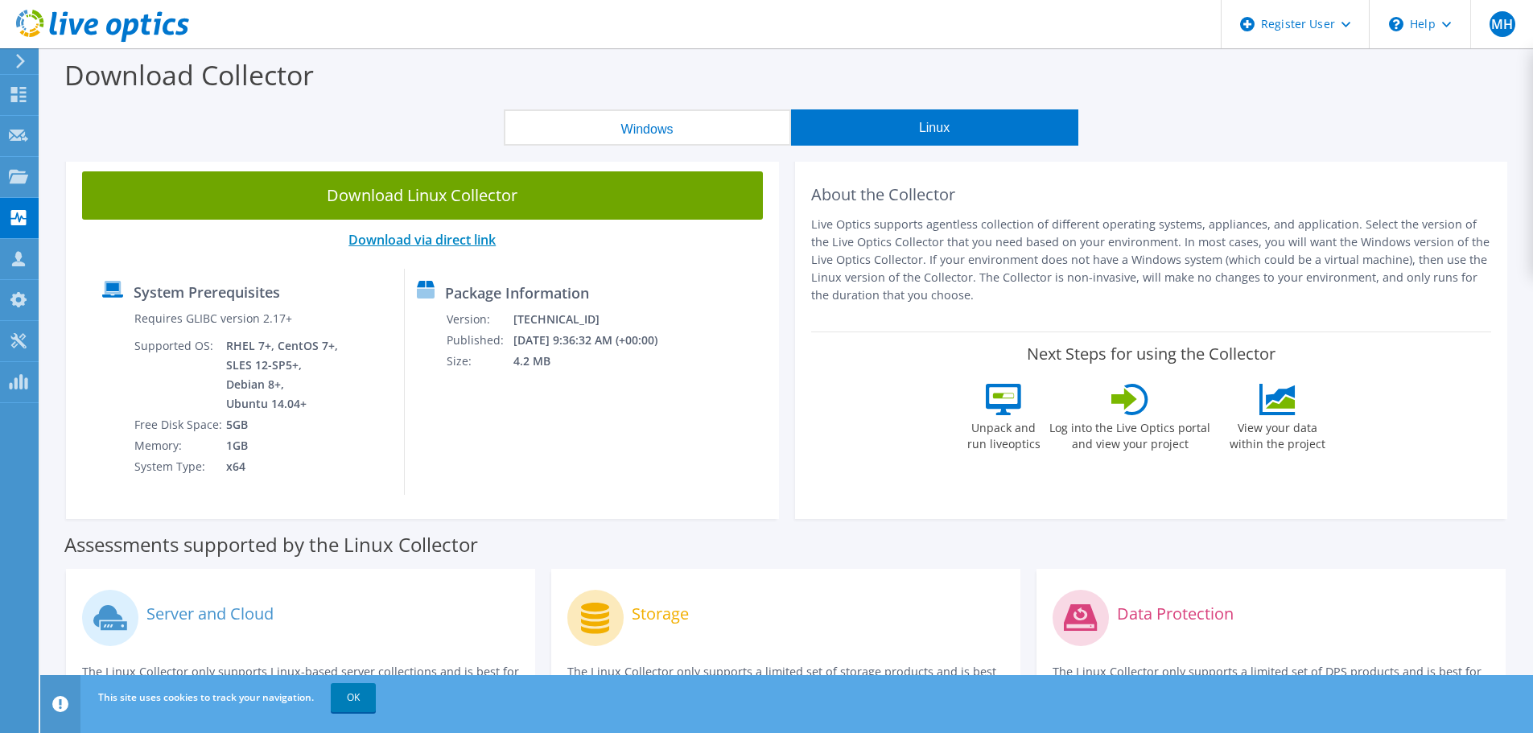
click at [475, 244] on link "Download via direct link" at bounding box center [422, 240] width 147 height 18
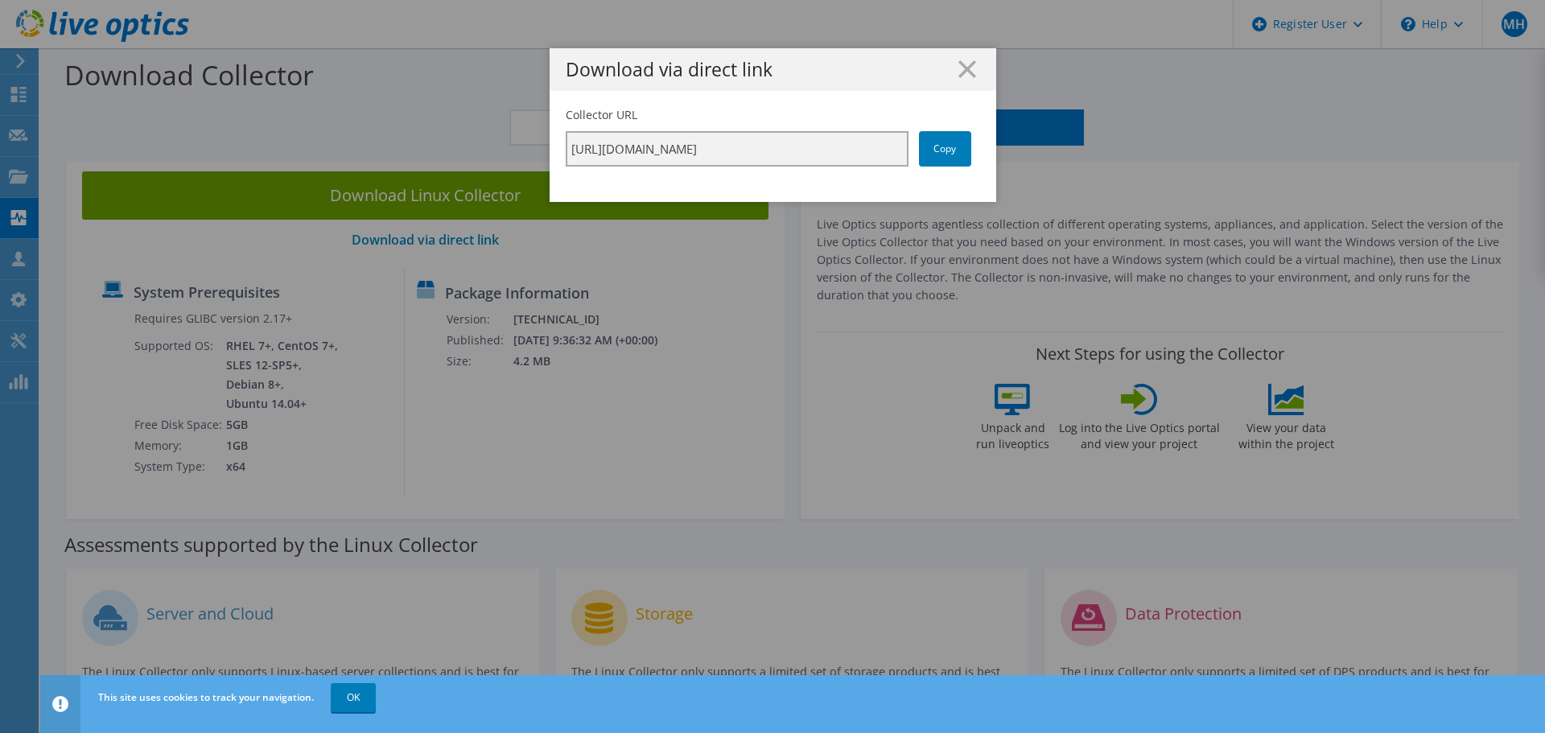
click at [806, 138] on input "https://app.liveoptics.com/collector/direct?request=626325cc-edbc-47b3-a195-f6e…" at bounding box center [737, 148] width 343 height 35
click at [951, 64] on h1 "Download via direct link" at bounding box center [773, 69] width 415 height 19
click at [963, 68] on line at bounding box center [967, 69] width 16 height 16
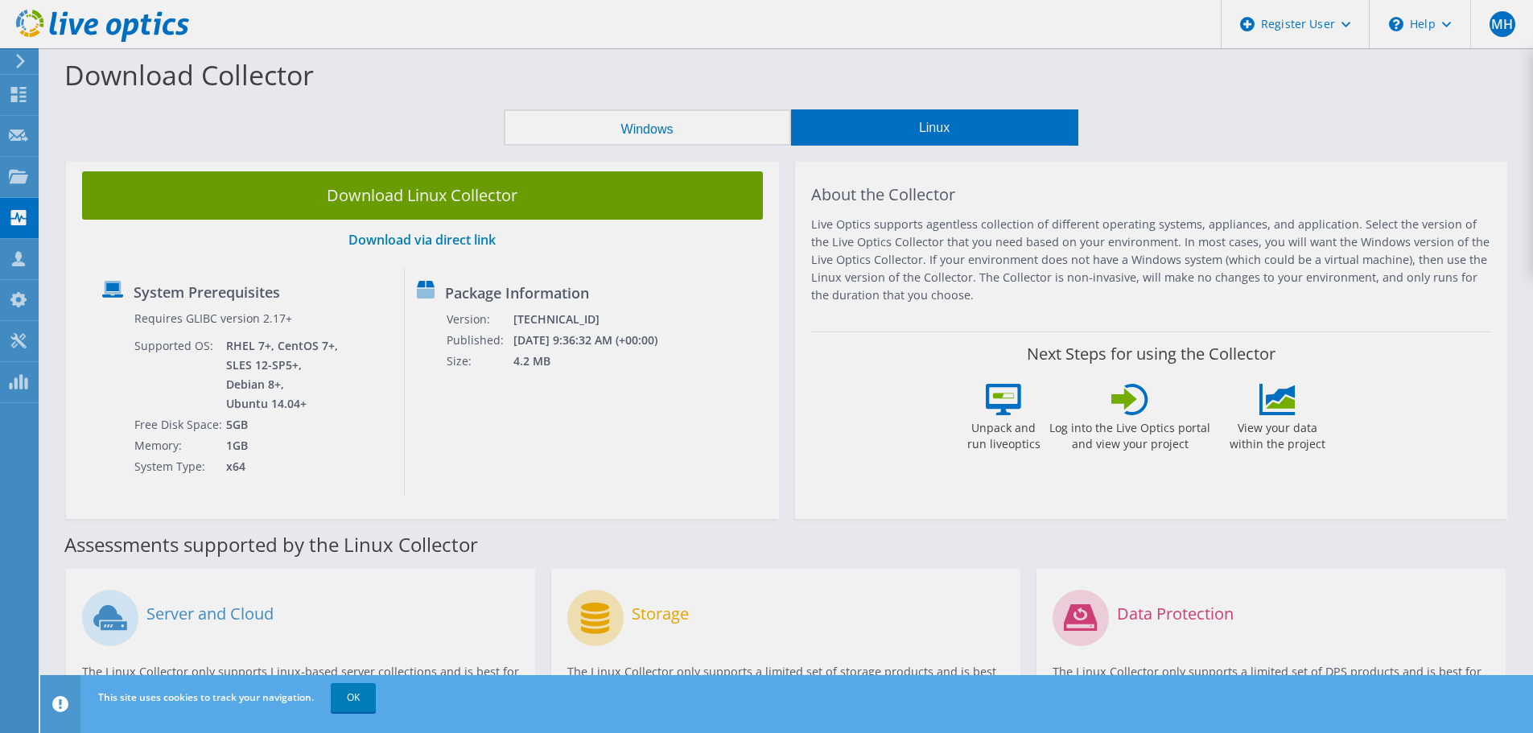
click at [716, 118] on div at bounding box center [766, 366] width 1533 height 733
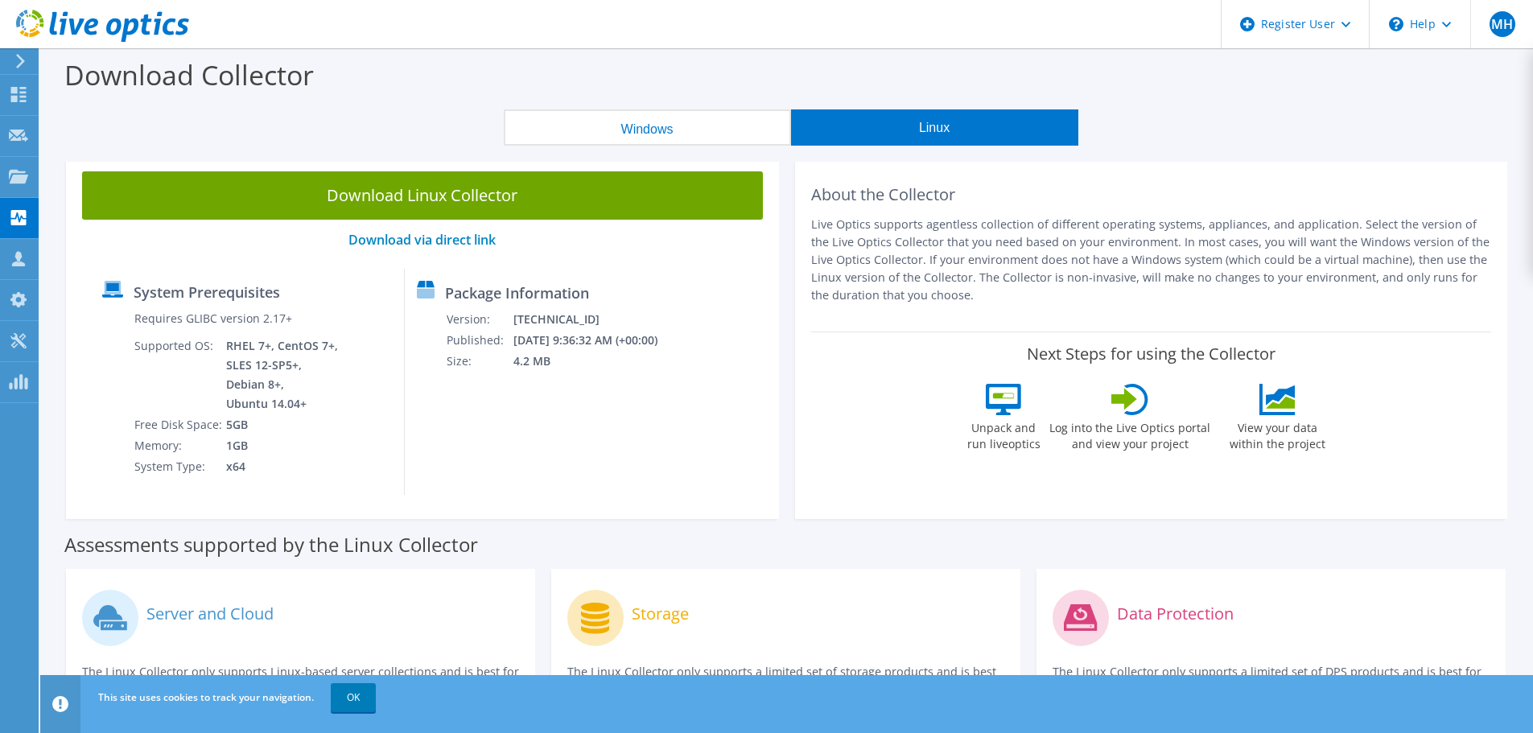
click at [670, 126] on button "Windows" at bounding box center [647, 127] width 287 height 36
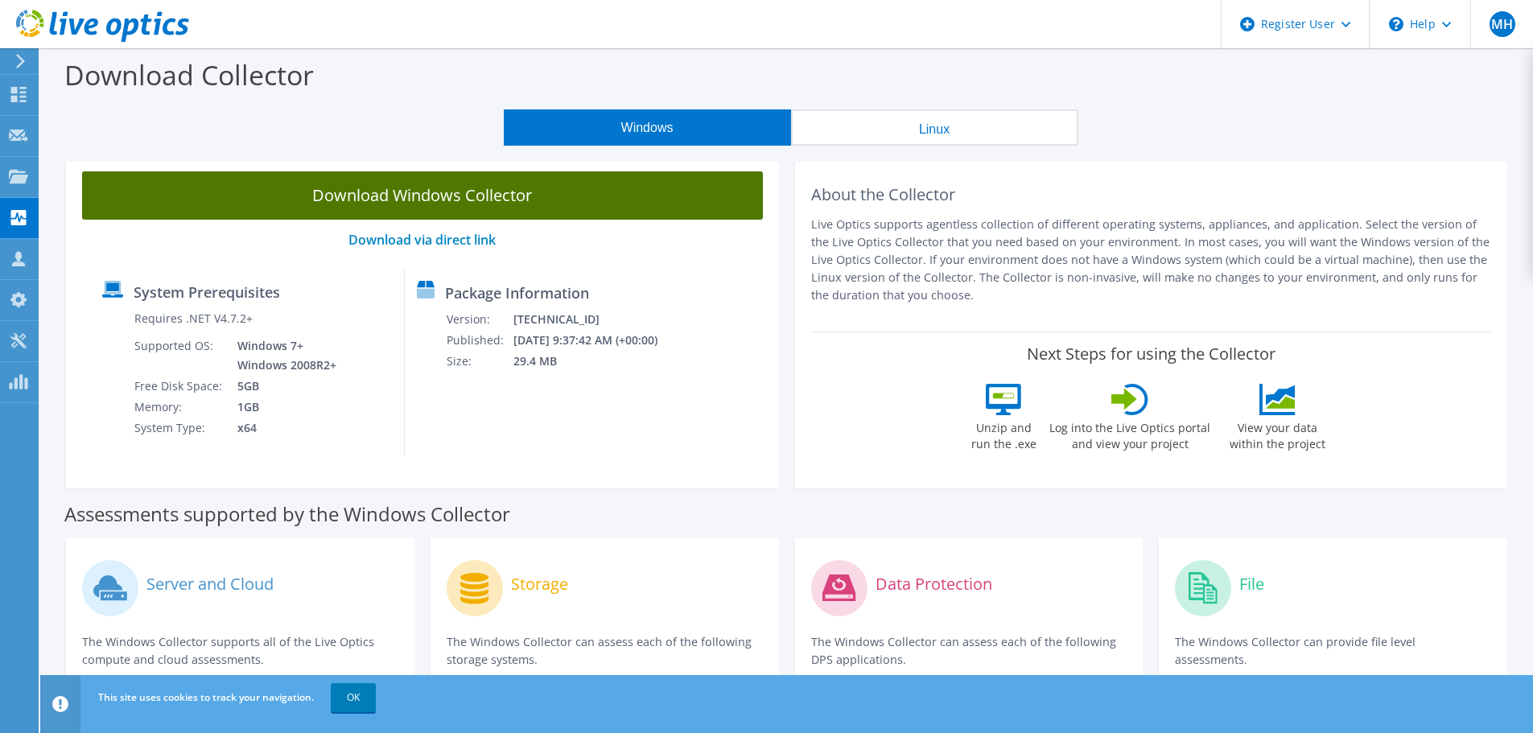
click at [452, 194] on link "Download Windows Collector" at bounding box center [422, 195] width 681 height 48
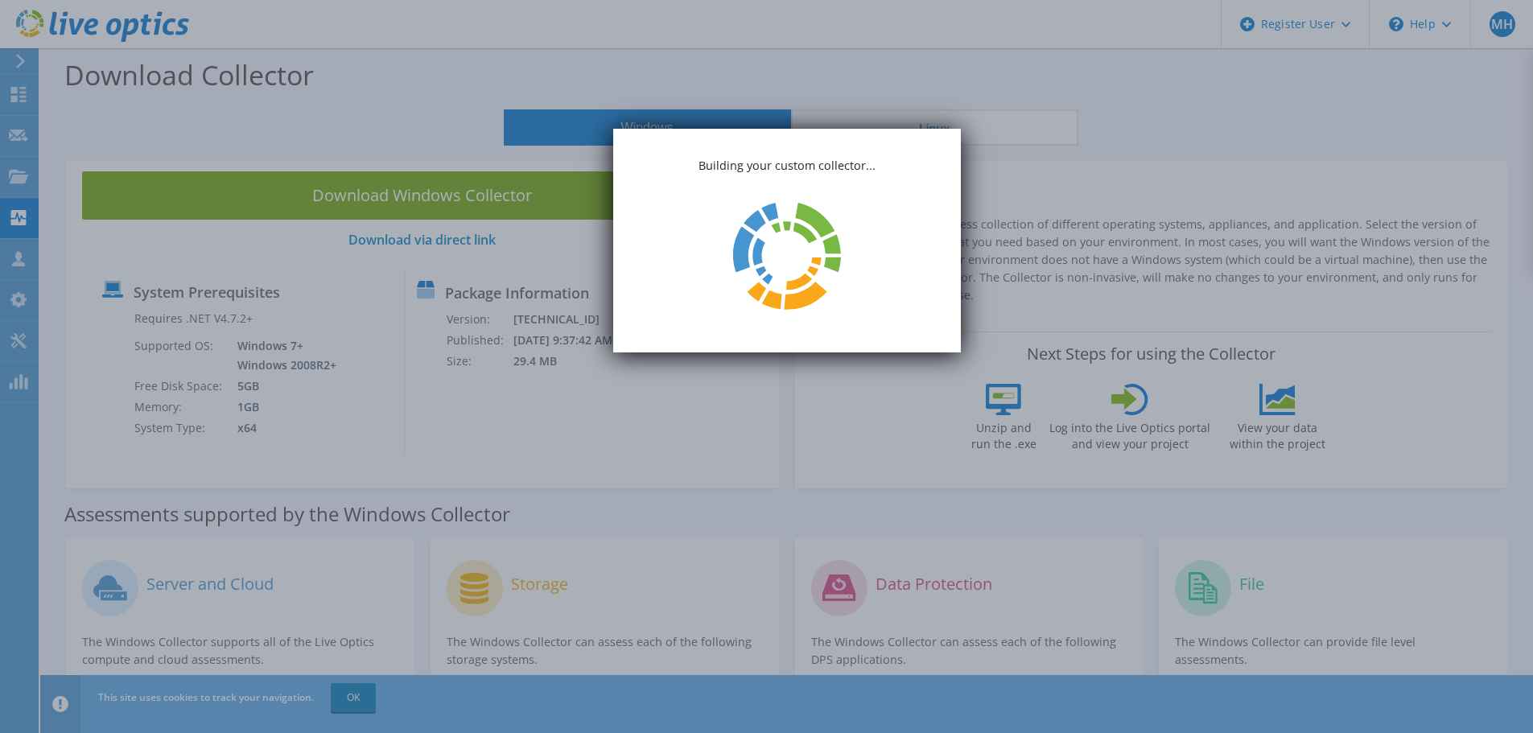
click at [872, 225] on div "Building your custom collector..." at bounding box center [787, 241] width 348 height 224
click at [864, 250] on div "Building your custom collector..." at bounding box center [787, 241] width 348 height 224
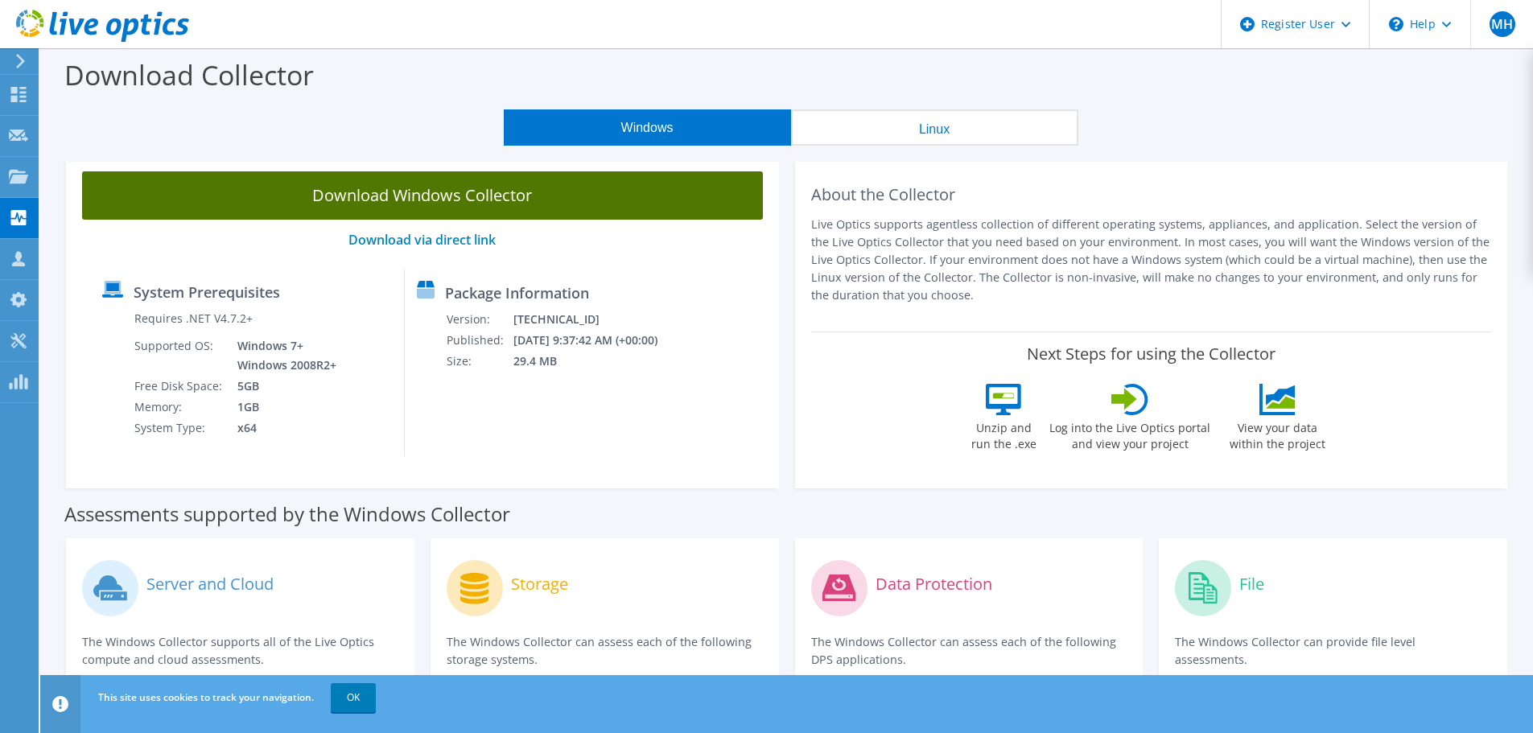
click at [646, 195] on link "Download Windows Collector" at bounding box center [422, 195] width 681 height 48
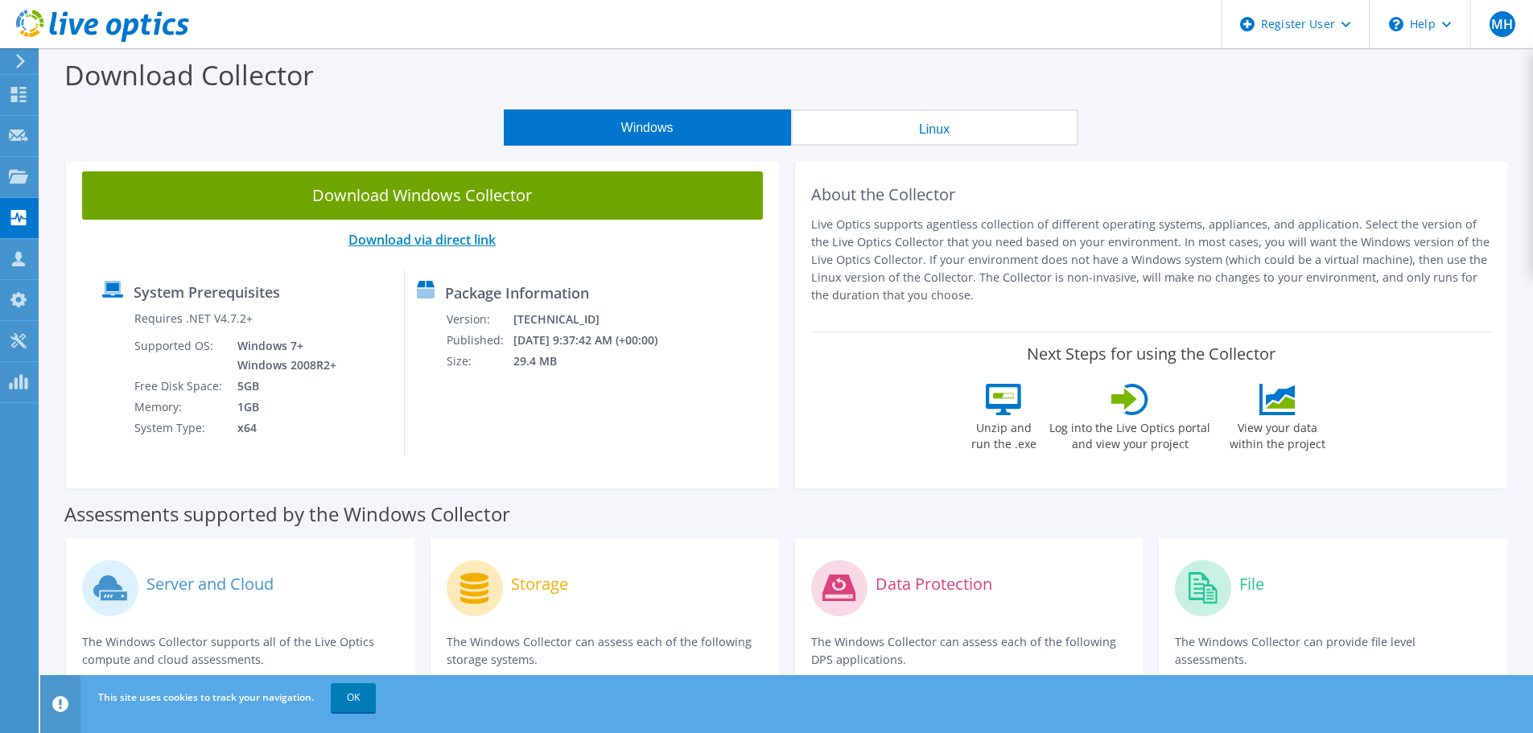
click at [418, 242] on link "Download via direct link" at bounding box center [422, 240] width 147 height 18
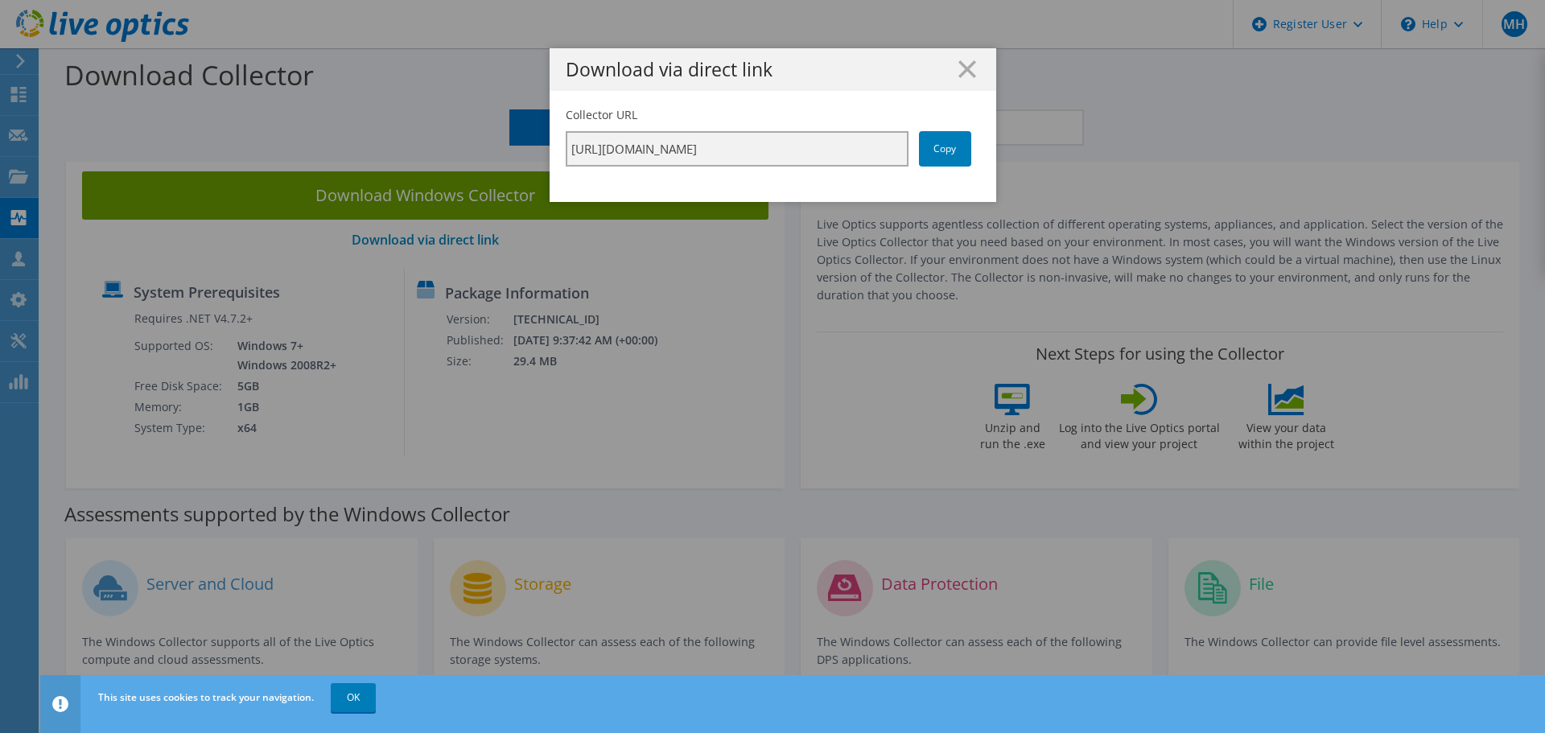
click at [808, 148] on input "[URL][DOMAIN_NAME]" at bounding box center [737, 148] width 343 height 35
click at [965, 143] on link "Copy" at bounding box center [945, 148] width 52 height 35
click at [937, 155] on link "Copy" at bounding box center [945, 148] width 52 height 35
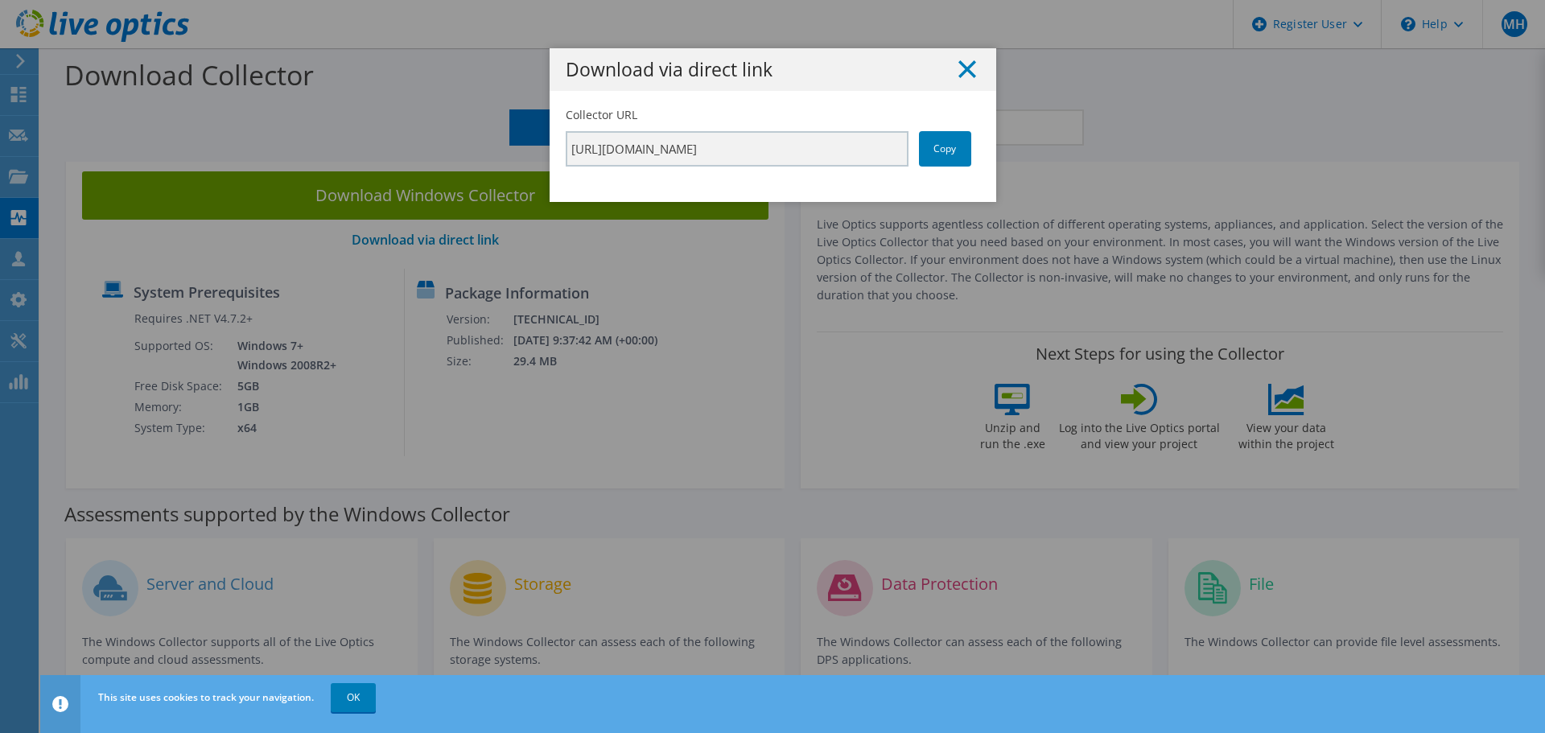
click at [965, 68] on icon at bounding box center [968, 69] width 18 height 18
